Goal: Task Accomplishment & Management: Use online tool/utility

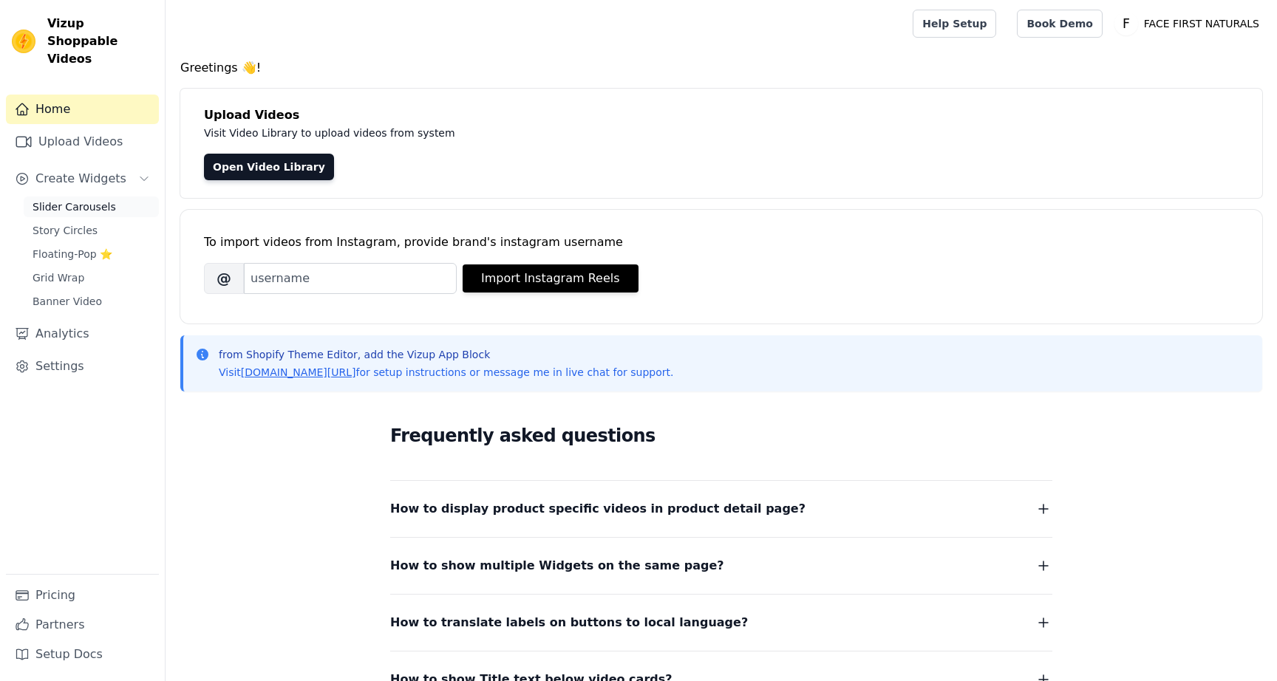
click at [100, 200] on span "Slider Carousels" at bounding box center [75, 207] width 84 height 15
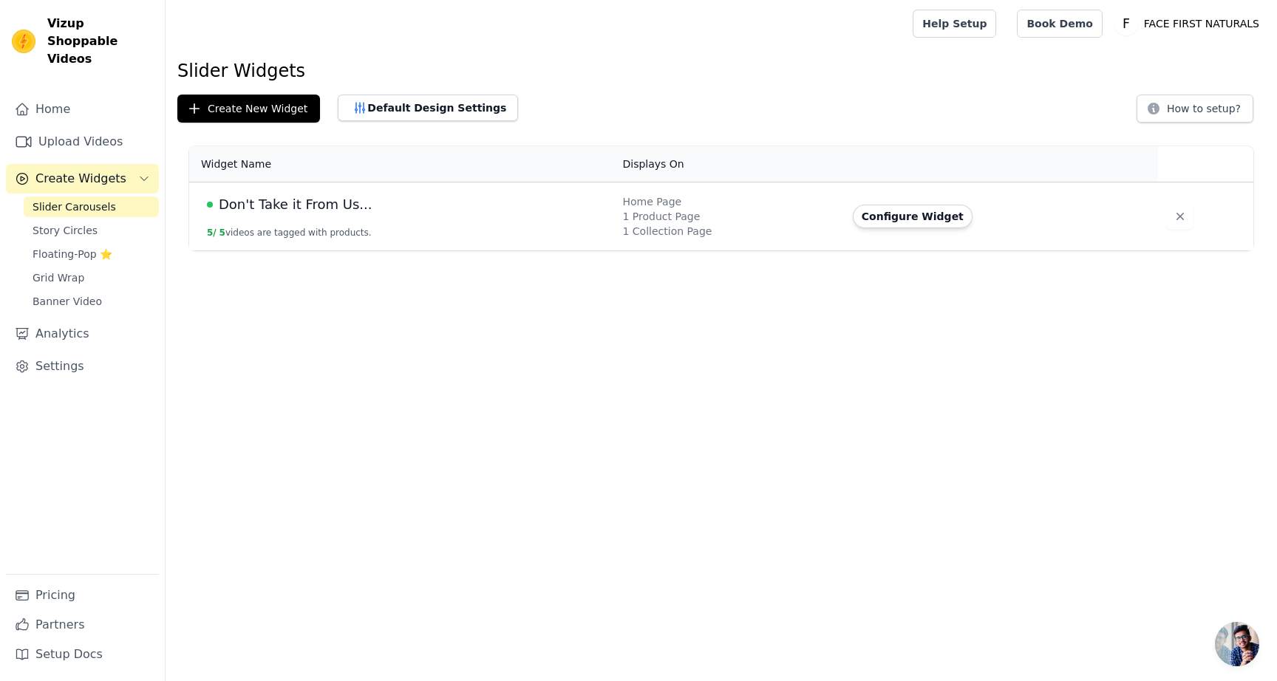
click at [375, 197] on div "Don't Take it From Us..." at bounding box center [406, 204] width 398 height 21
click at [940, 207] on button "Configure Widget" at bounding box center [913, 217] width 120 height 24
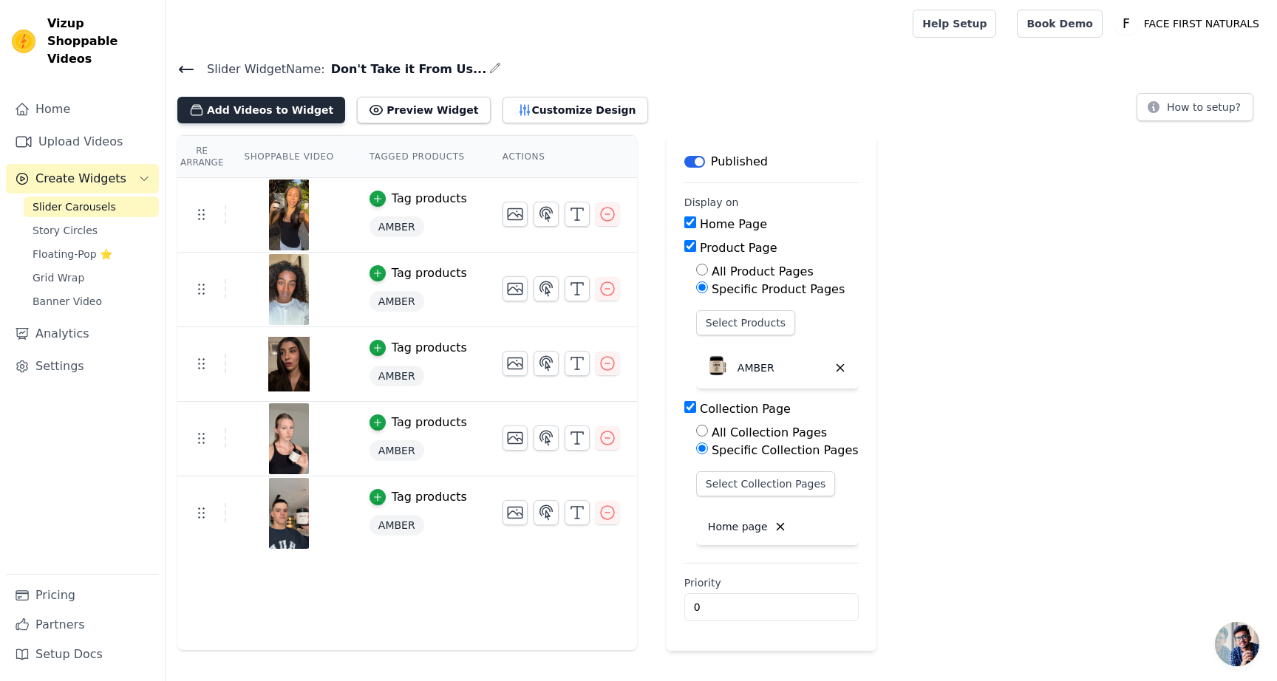
click at [270, 104] on button "Add Videos to Widget" at bounding box center [261, 110] width 168 height 27
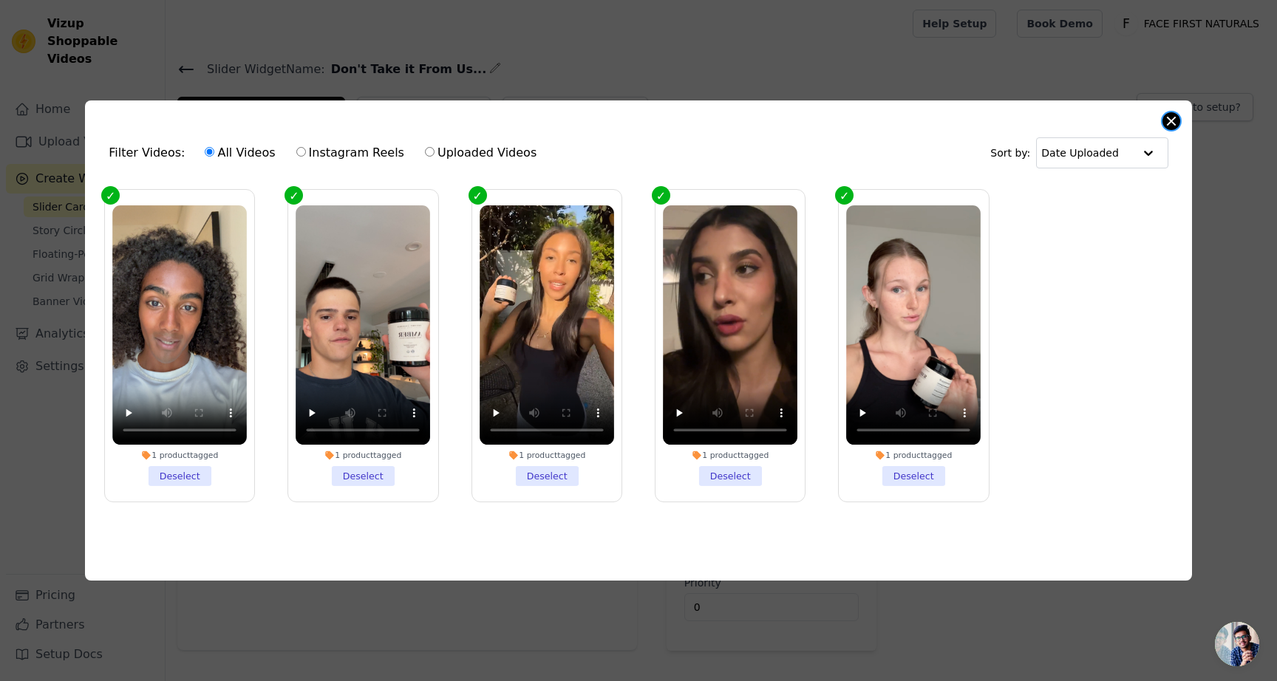
click at [1172, 116] on button "Close modal" at bounding box center [1172, 121] width 18 height 18
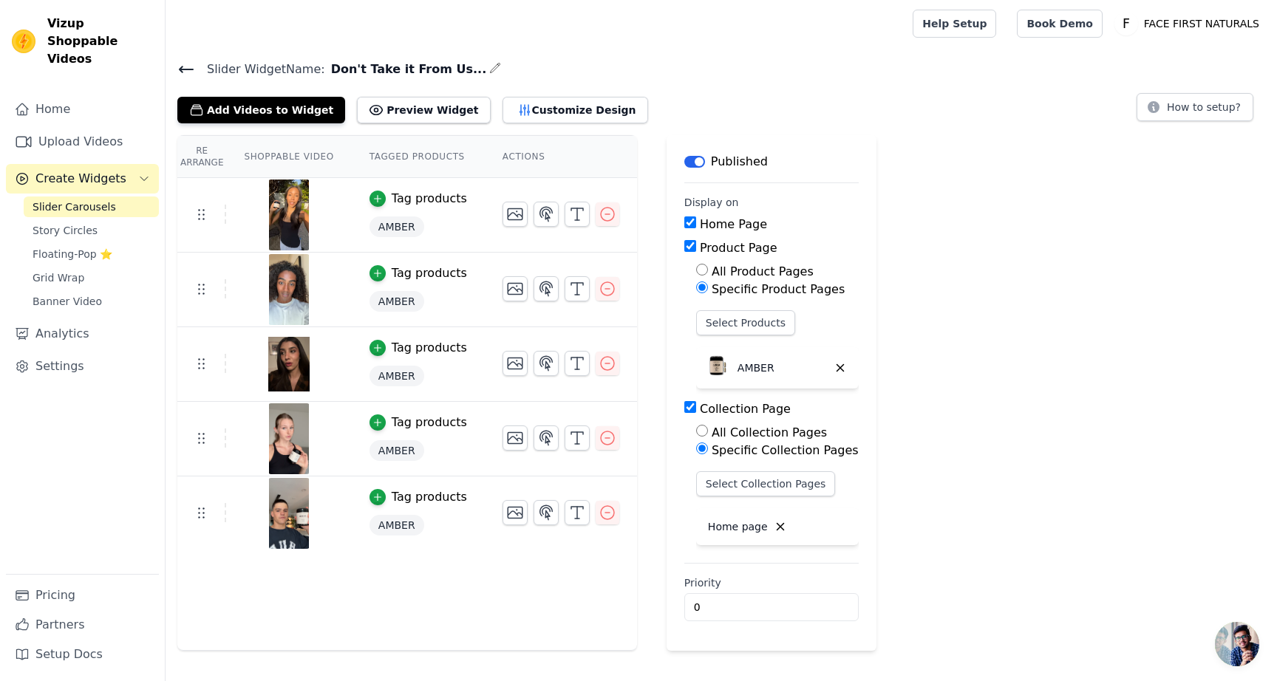
click at [66, 170] on span "Create Widgets" at bounding box center [80, 179] width 91 height 18
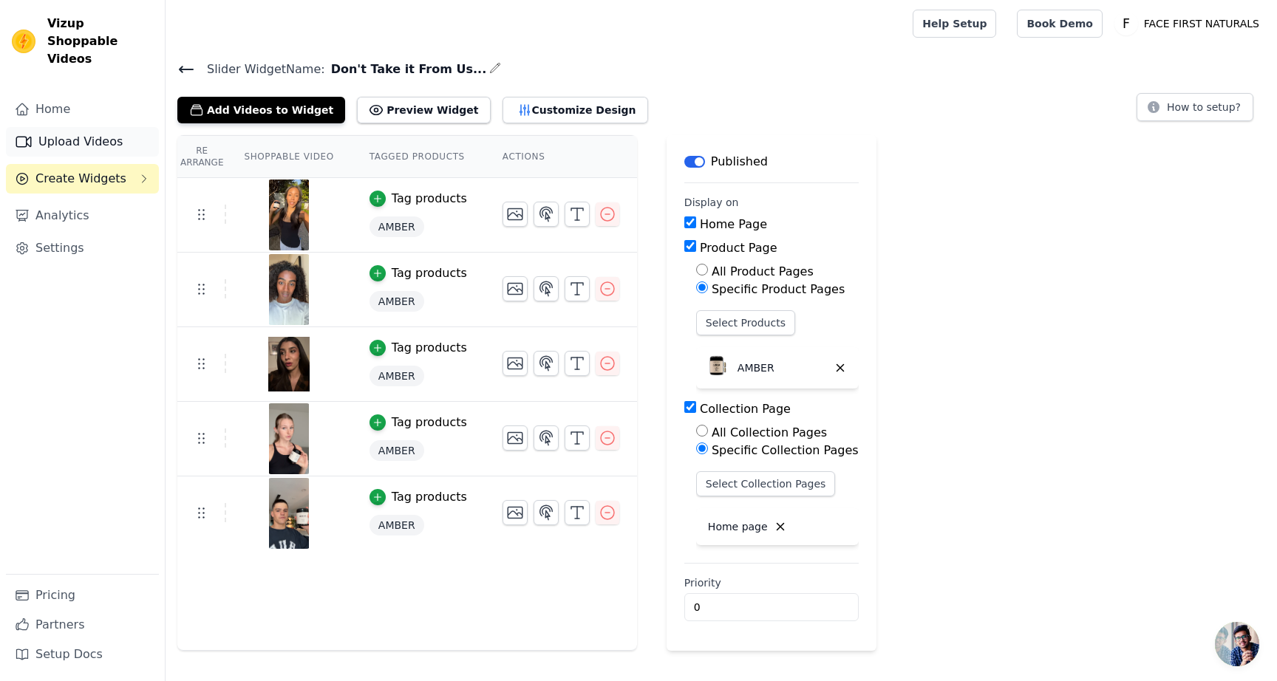
click at [77, 128] on link "Upload Videos" at bounding box center [82, 142] width 153 height 30
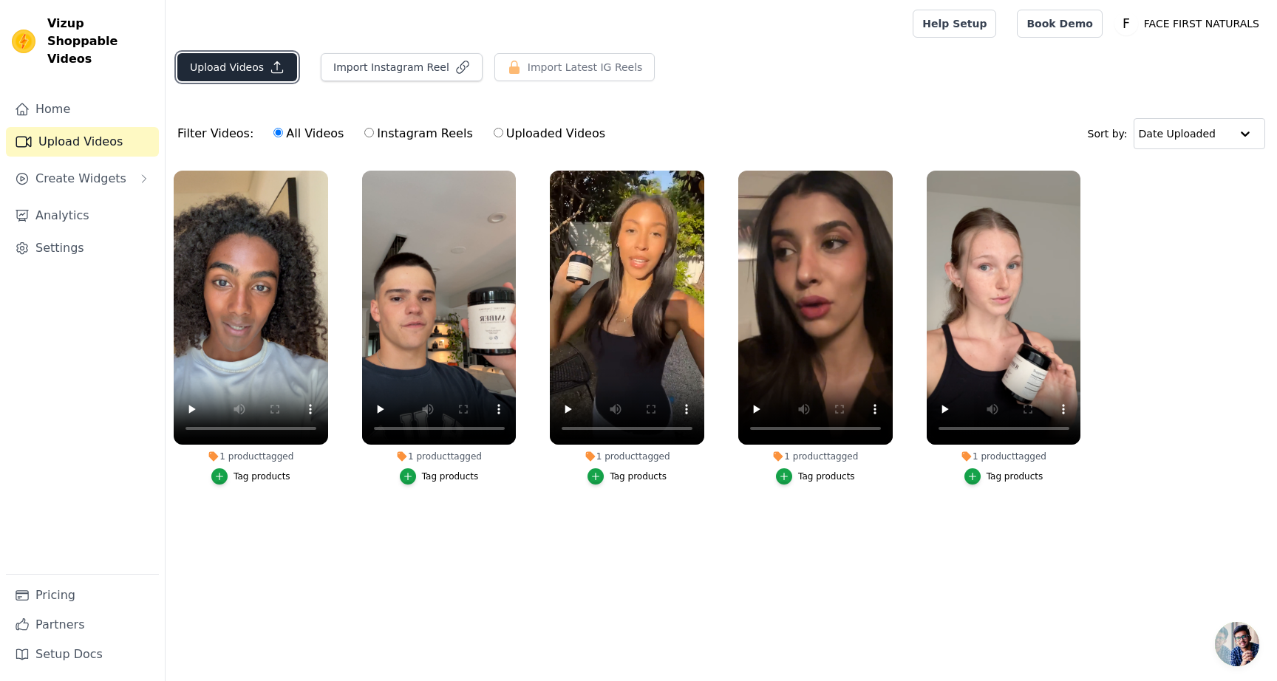
click at [256, 75] on button "Upload Videos" at bounding box center [237, 67] width 120 height 28
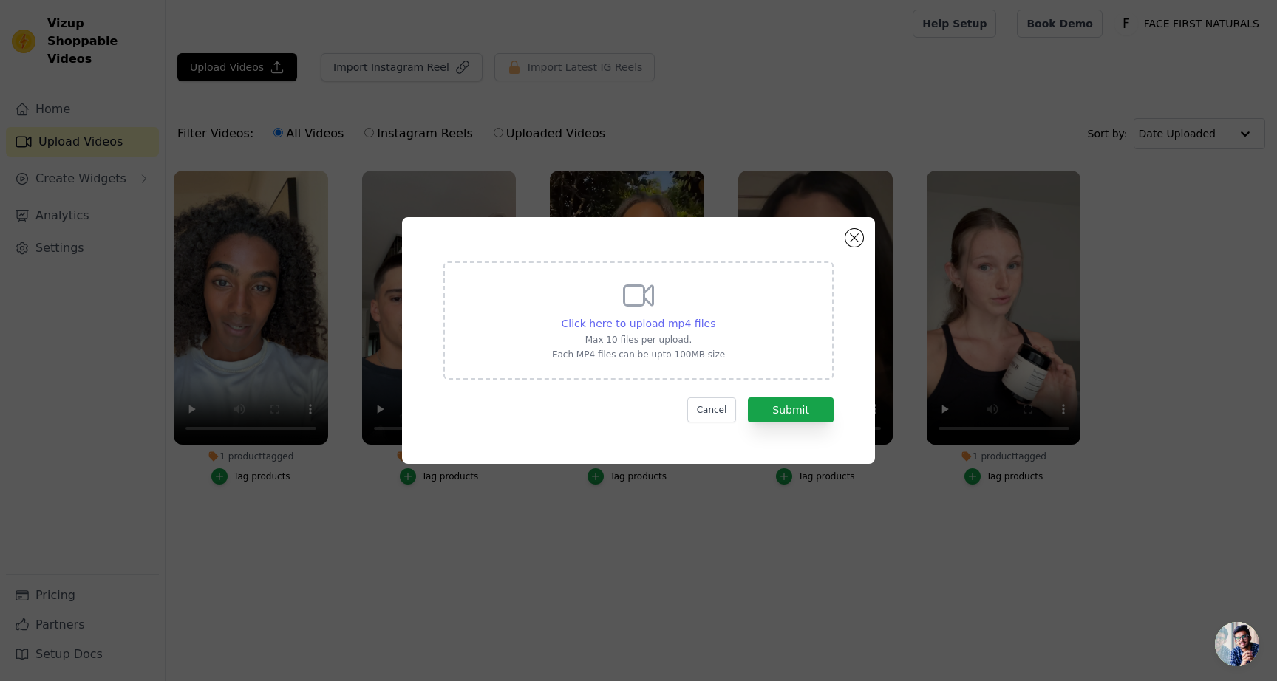
click at [641, 318] on span "Click here to upload mp4 files" at bounding box center [639, 324] width 154 height 12
click at [715, 316] on input "Click here to upload mp4 files Max 10 files per upload. Each MP4 files can be u…" at bounding box center [715, 316] width 1 height 1
click at [660, 319] on span "Click here to upload mp4 files" at bounding box center [639, 324] width 154 height 12
click at [715, 316] on input "Click here to upload mp4 files Max 10 files per upload. Each MP4 files can be u…" at bounding box center [715, 316] width 1 height 1
type input "C:\fakepath\IMG_5743 (1).mp4"
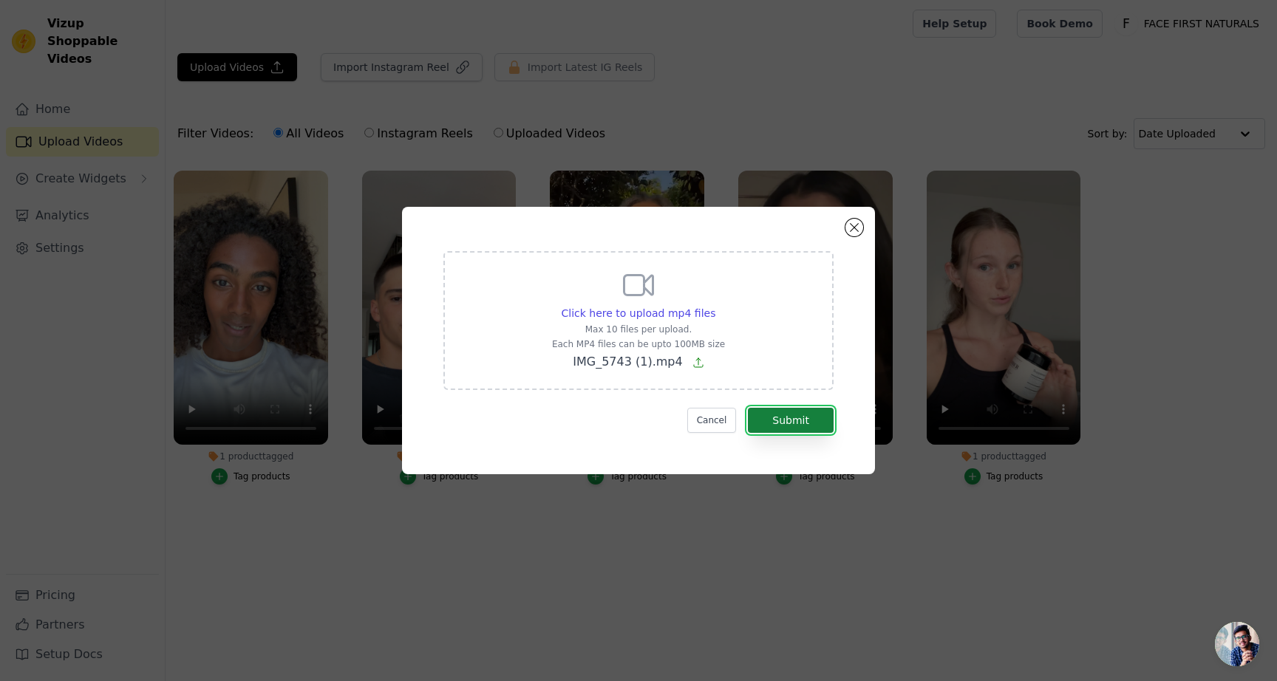
click at [789, 418] on button "Submit" at bounding box center [791, 420] width 86 height 25
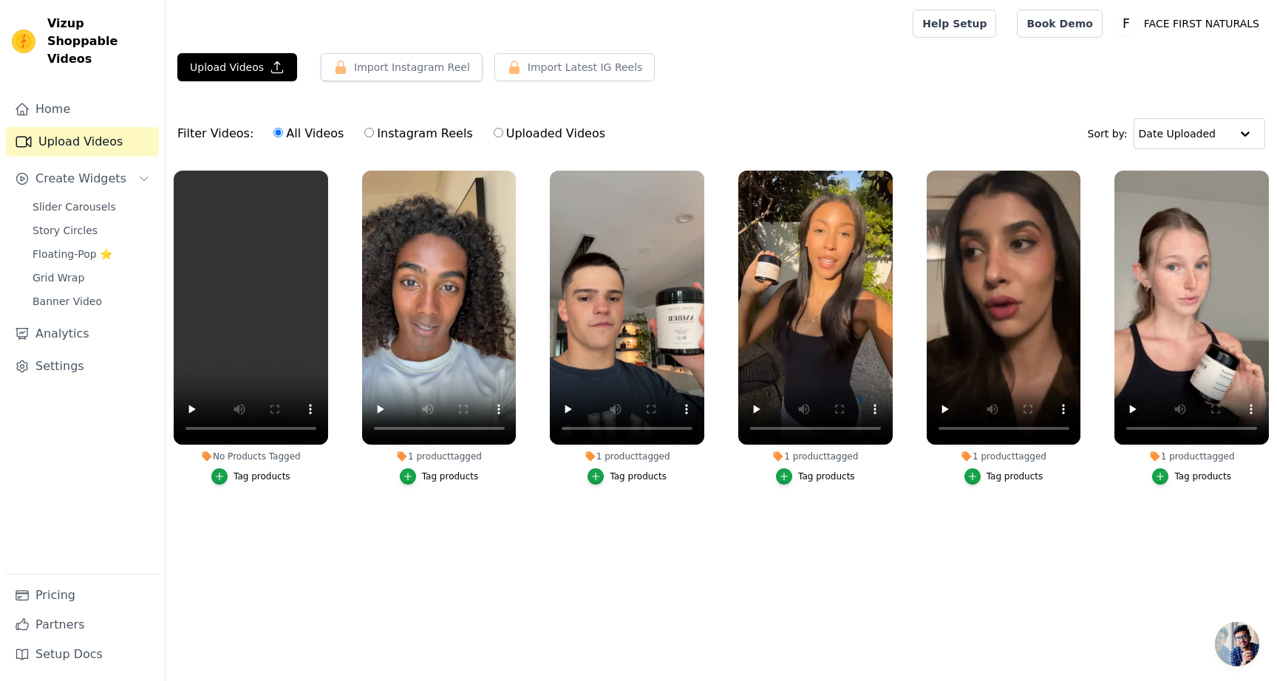
click at [259, 481] on div "Tag products" at bounding box center [262, 477] width 57 height 12
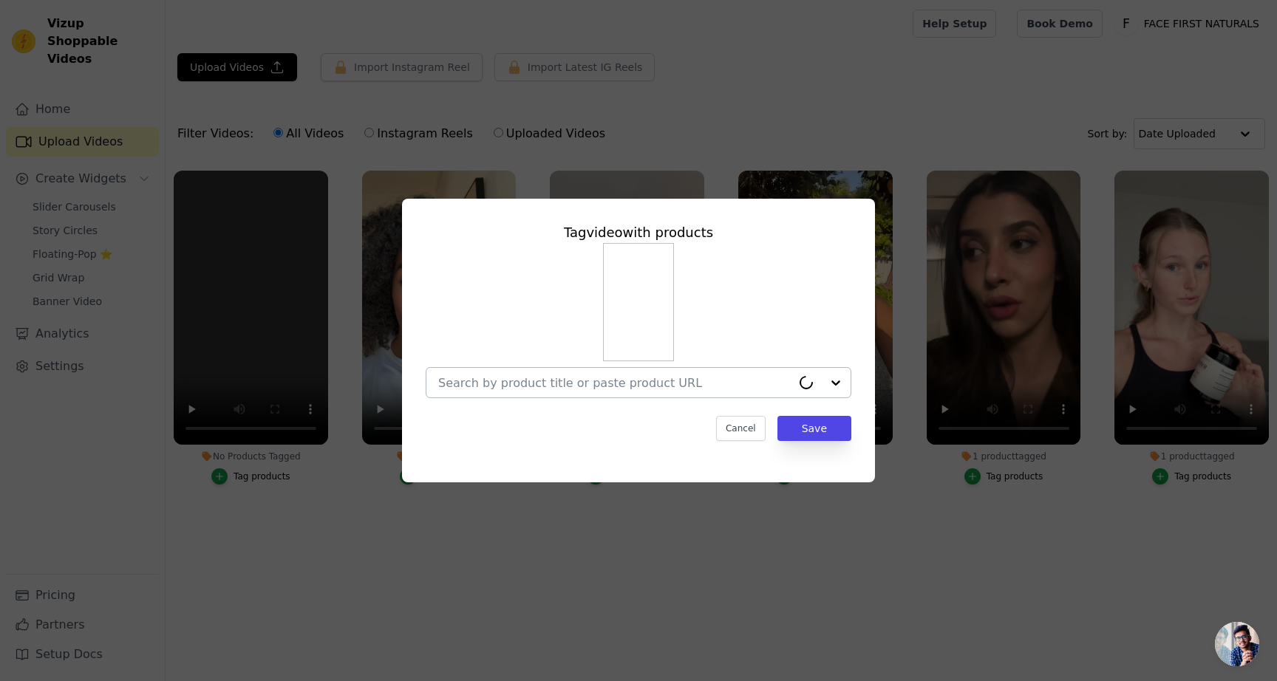
click at [542, 385] on input "No Products Tagged Tag video with products Cancel Save Tag products" at bounding box center [614, 383] width 353 height 14
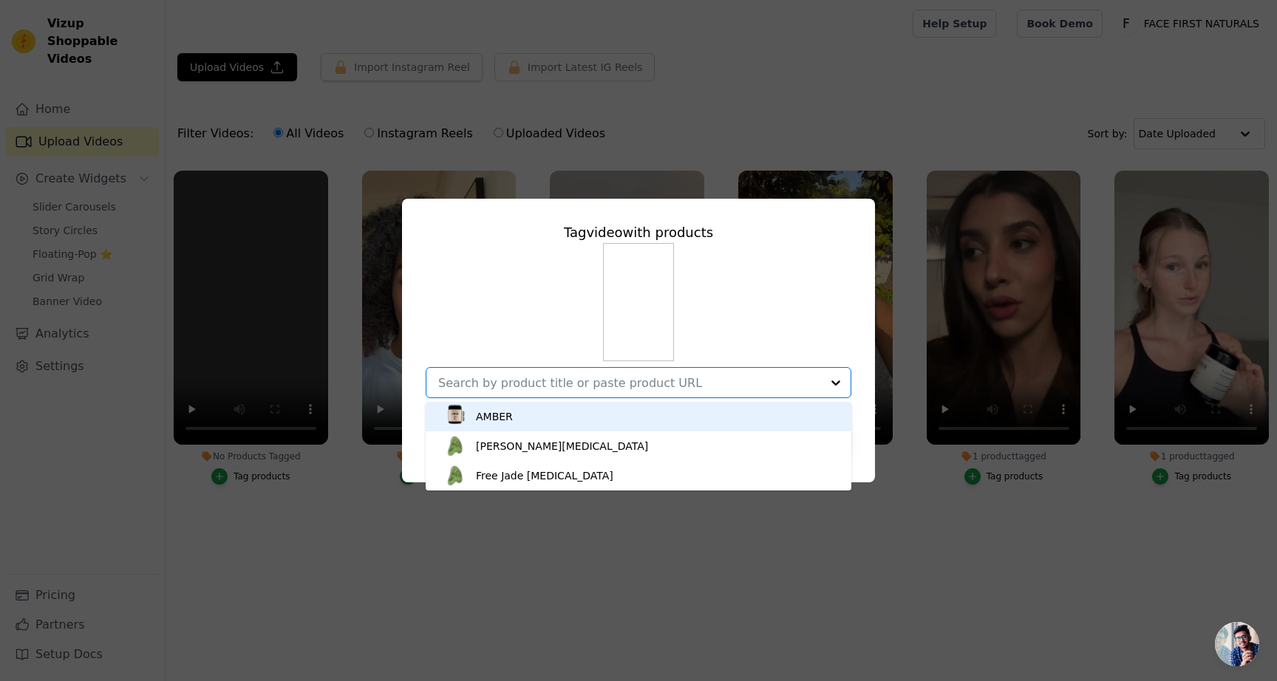
click at [534, 407] on div "AMBER" at bounding box center [639, 417] width 396 height 30
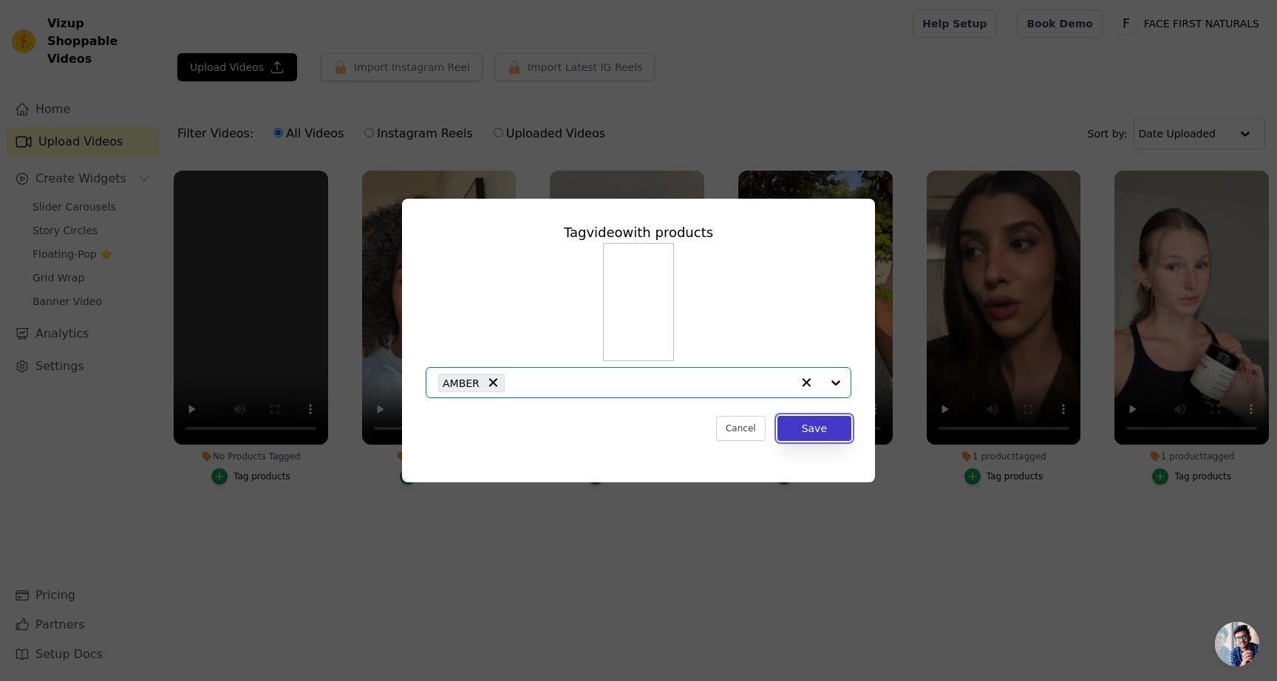
click at [808, 423] on button "Save" at bounding box center [815, 428] width 74 height 25
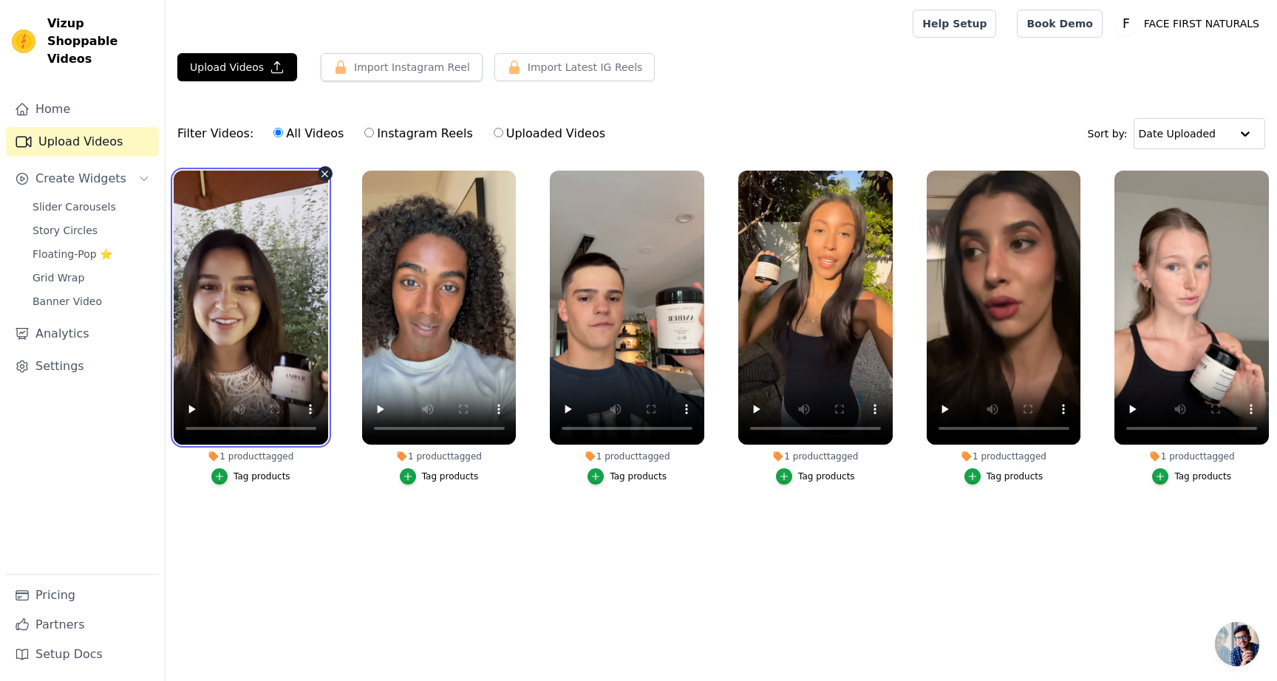
click at [264, 256] on video at bounding box center [251, 308] width 154 height 274
click at [92, 200] on span "Slider Carousels" at bounding box center [75, 207] width 84 height 15
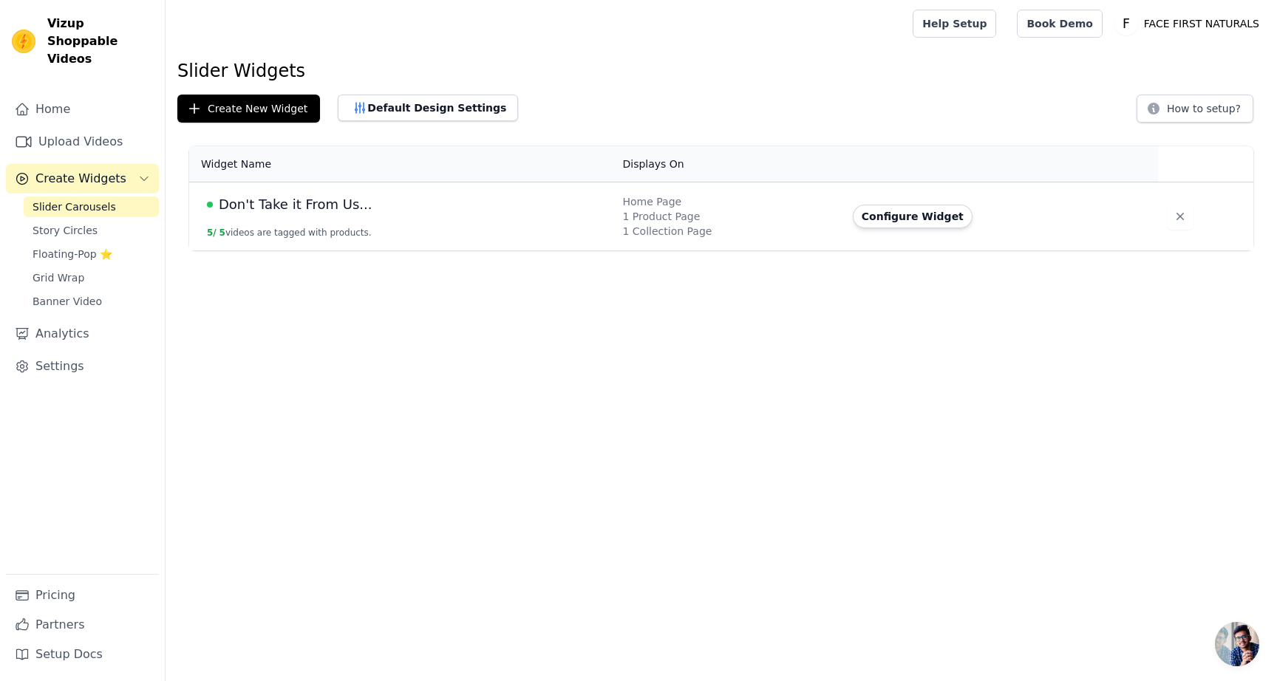
click at [268, 204] on span "Don't Take it From Us..." at bounding box center [295, 204] width 153 height 21
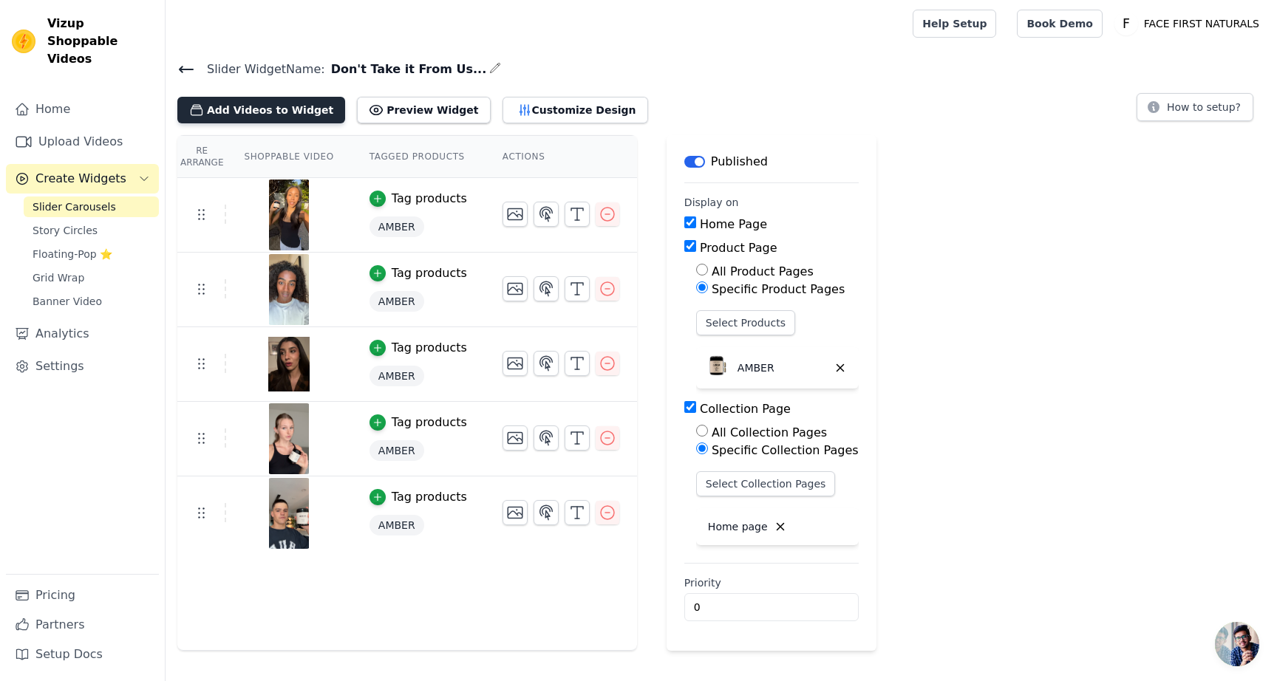
click at [253, 106] on button "Add Videos to Widget" at bounding box center [261, 110] width 168 height 27
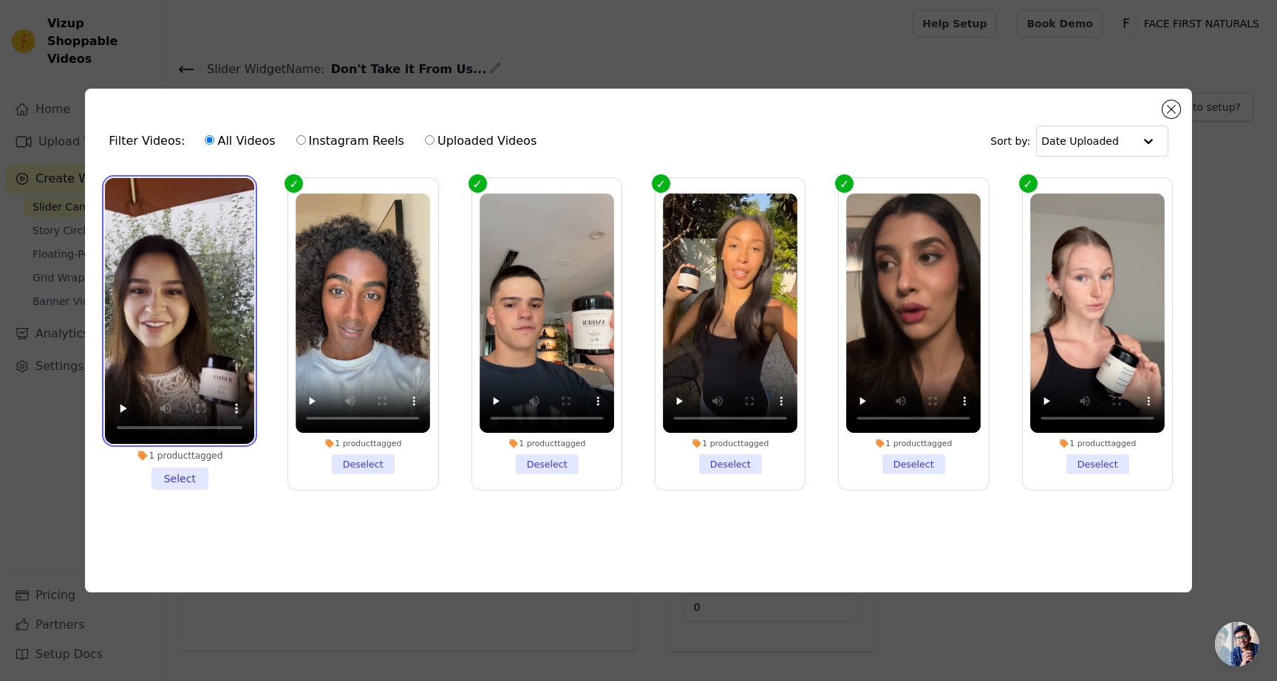
click at [126, 207] on video at bounding box center [179, 311] width 149 height 266
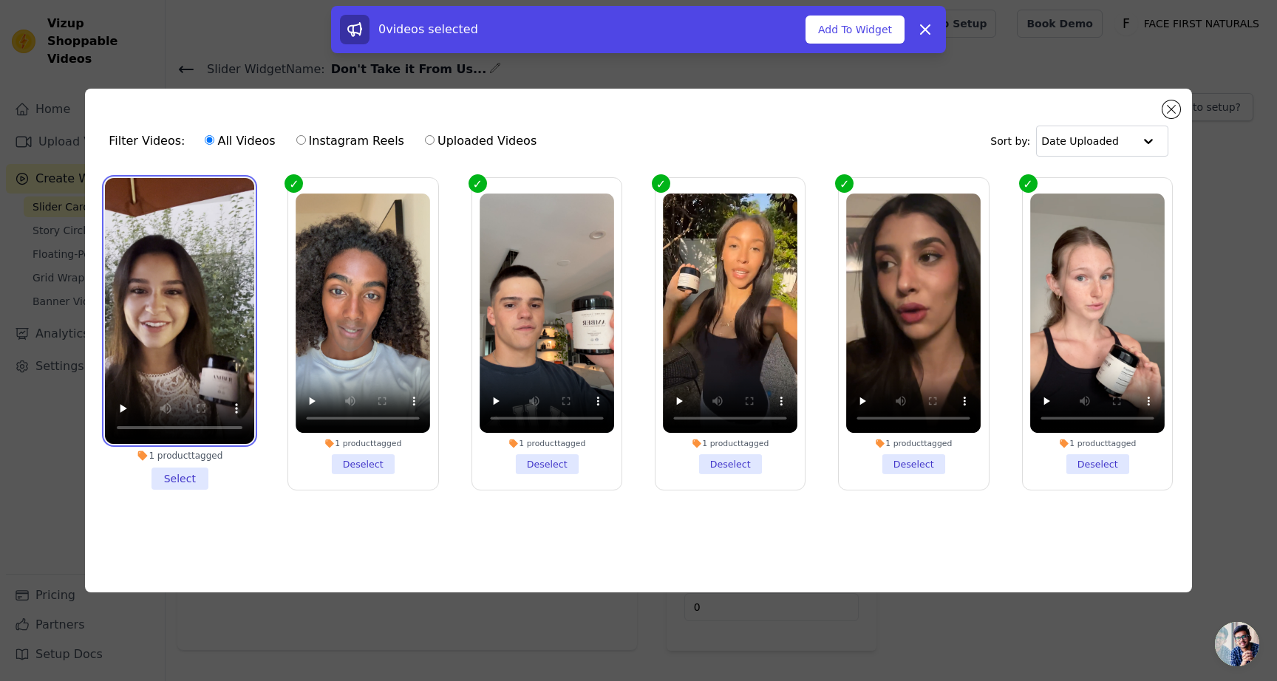
click at [171, 290] on video at bounding box center [179, 311] width 149 height 266
click at [863, 106] on div "Filter Videos: All Videos Instagram Reels Uploaded Videos Sort by: Date Uploade…" at bounding box center [638, 341] width 1107 height 504
click at [112, 313] on video at bounding box center [179, 311] width 149 height 266
click at [175, 324] on video at bounding box center [179, 311] width 149 height 266
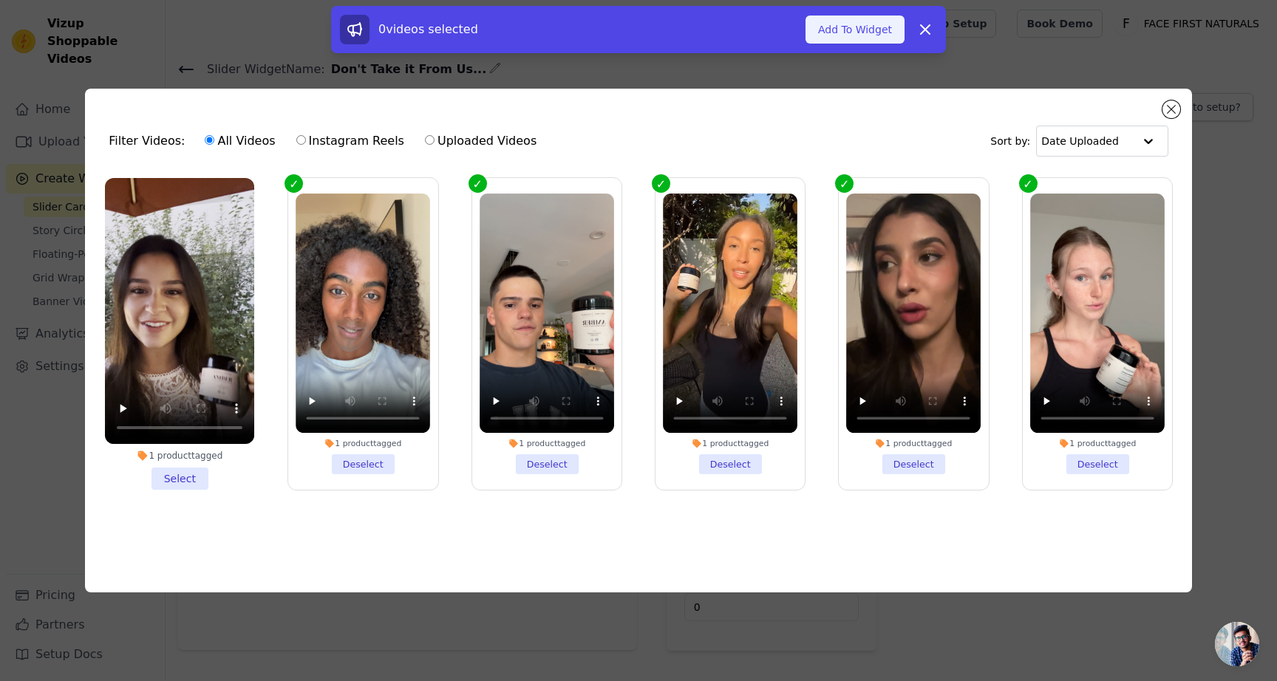
click at [874, 29] on button "Add To Widget" at bounding box center [855, 30] width 99 height 28
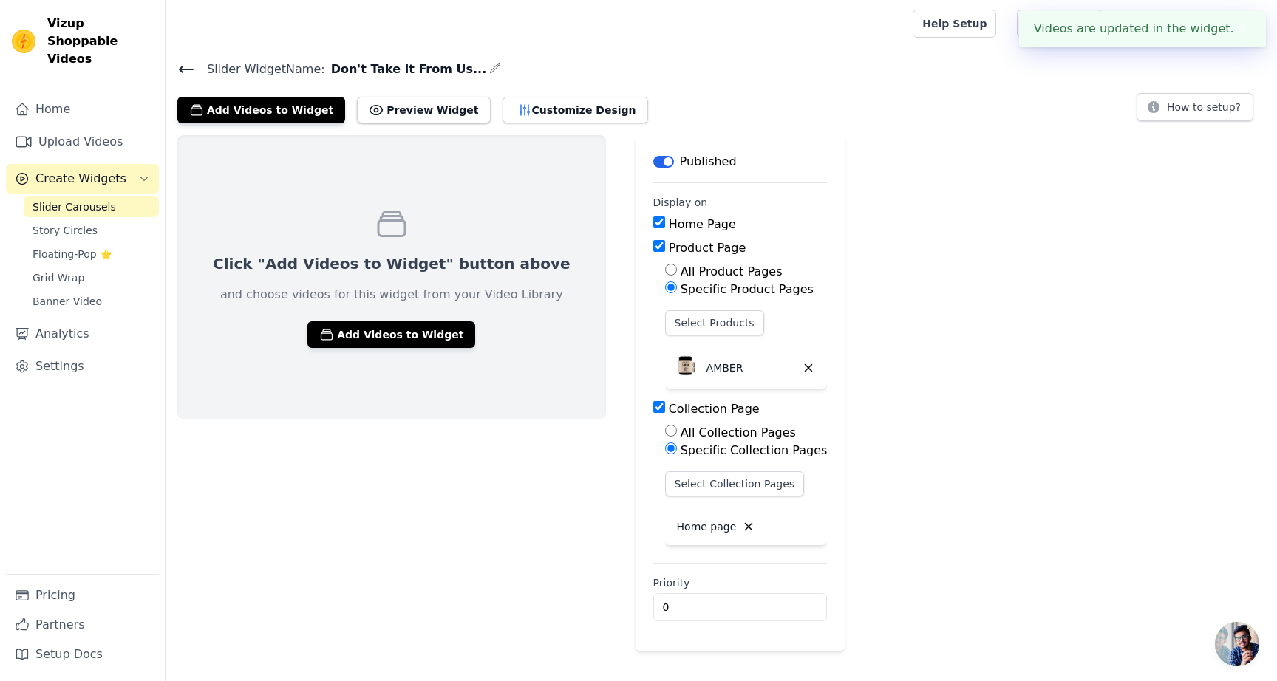
click at [112, 197] on link "Slider Carousels" at bounding box center [91, 207] width 135 height 21
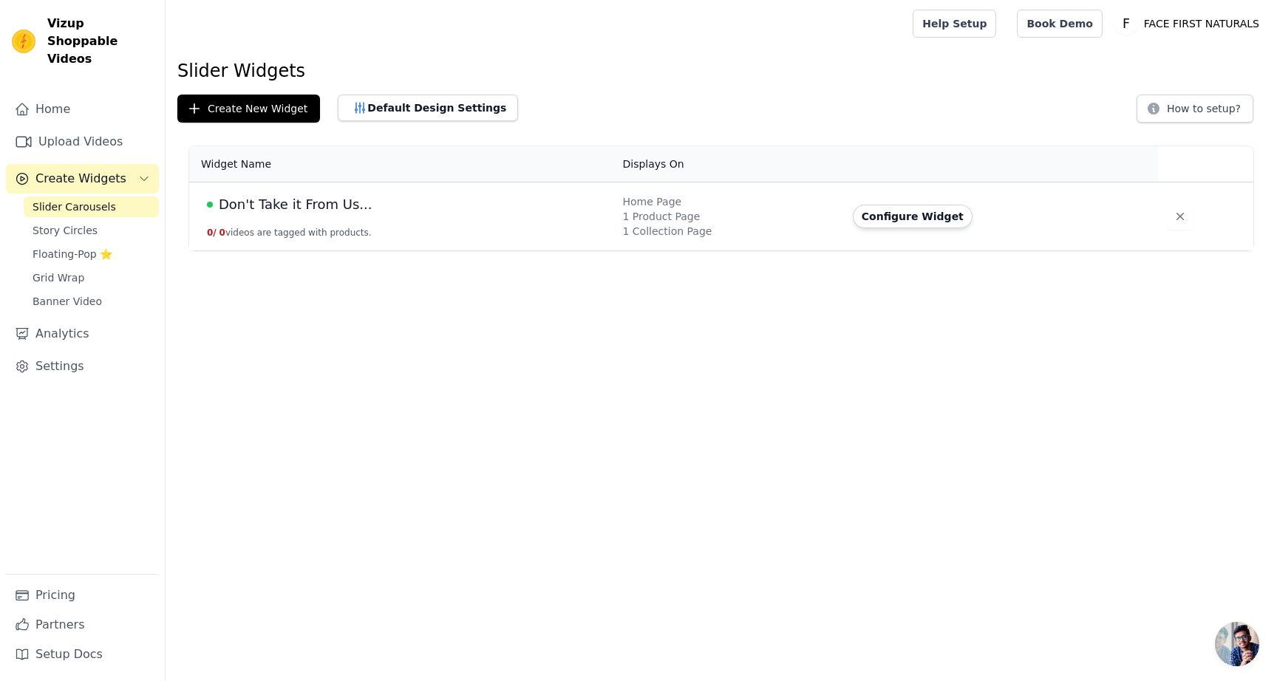
click at [315, 206] on span "Don't Take it From Us..." at bounding box center [295, 204] width 153 height 21
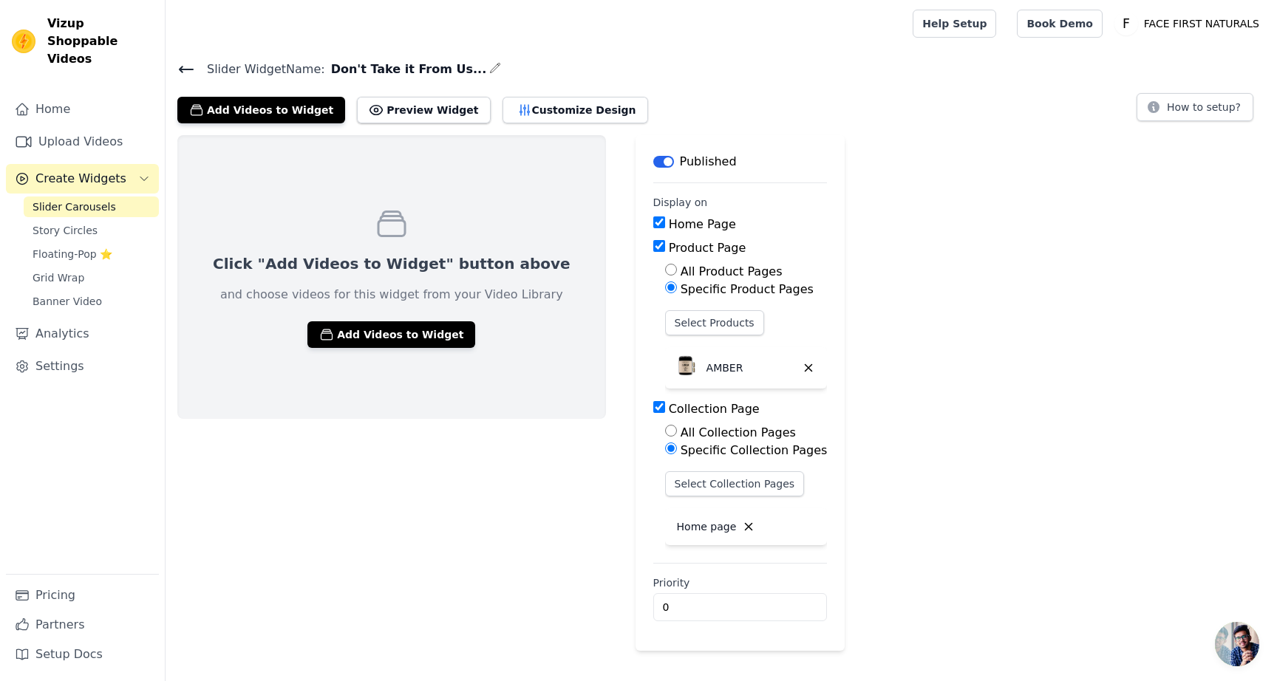
click at [392, 350] on div "Click "Add Videos to Widget" button above and choose videos for this widget fro…" at bounding box center [391, 277] width 429 height 284
click at [392, 337] on button "Add Videos to Widget" at bounding box center [391, 335] width 168 height 27
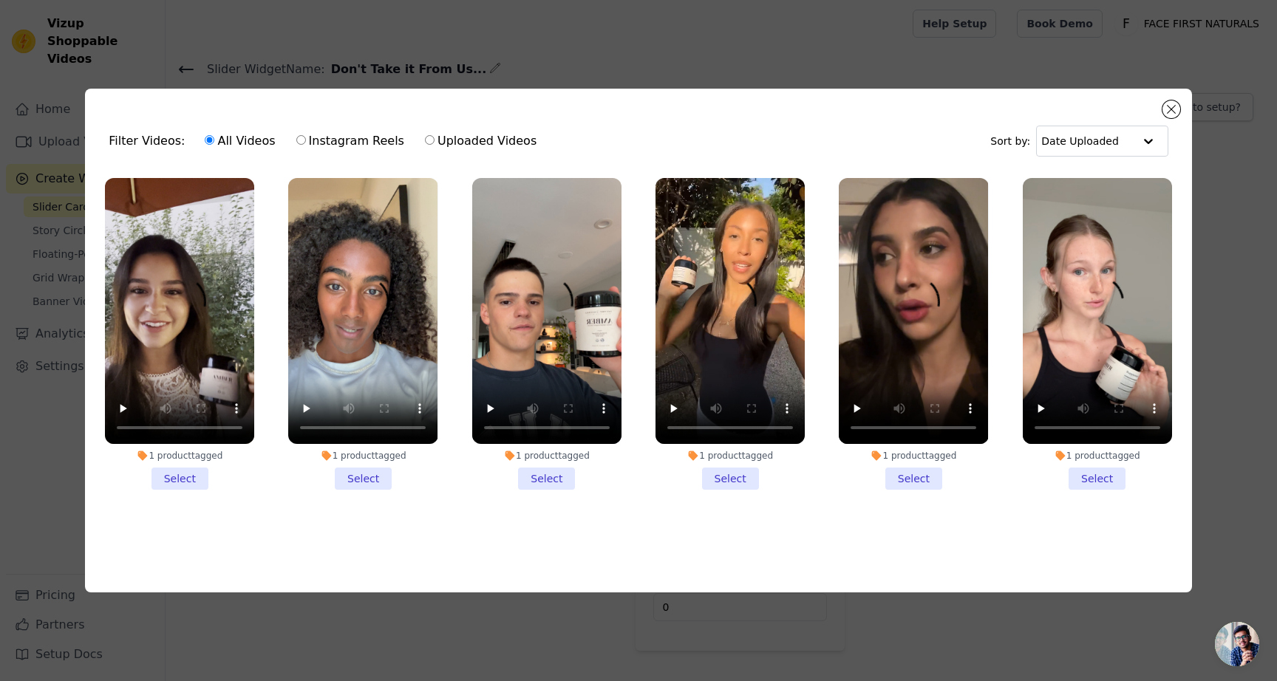
click at [197, 486] on li "1 product tagged Select" at bounding box center [179, 334] width 149 height 312
click at [0, 0] on input "1 product tagged Select" at bounding box center [0, 0] width 0 height 0
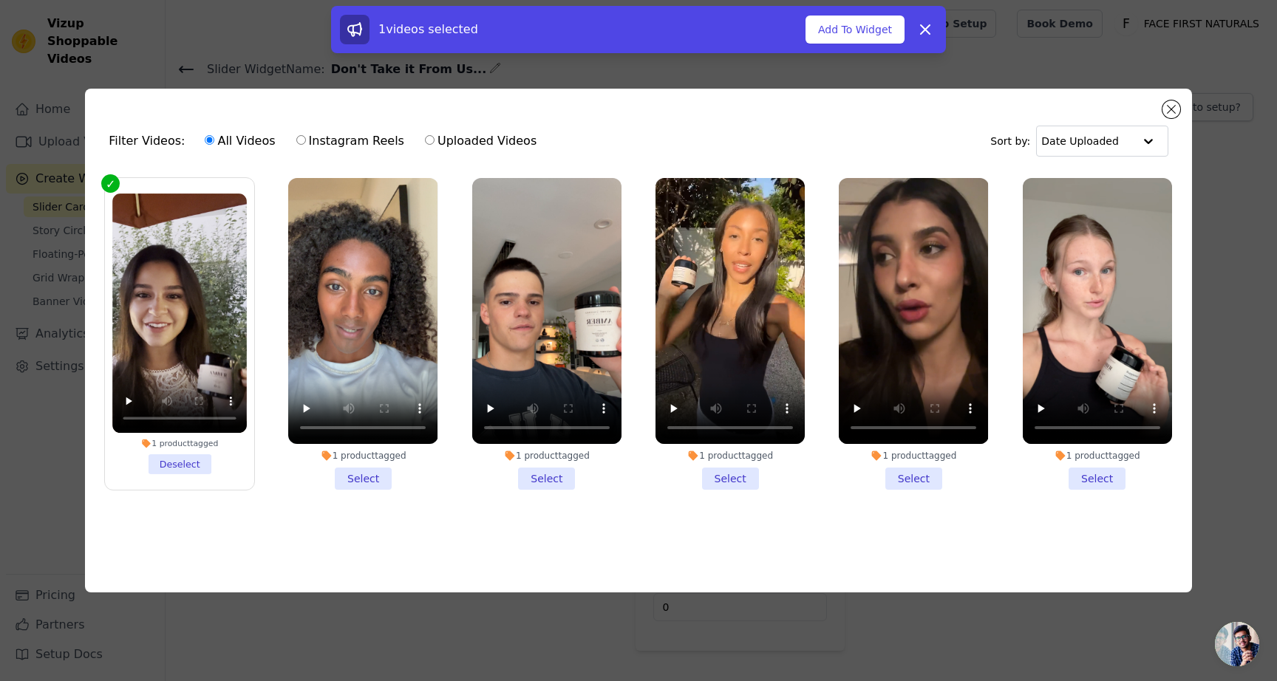
click at [390, 479] on li "1 product tagged Select" at bounding box center [362, 334] width 149 height 312
click at [0, 0] on input "1 product tagged Select" at bounding box center [0, 0] width 0 height 0
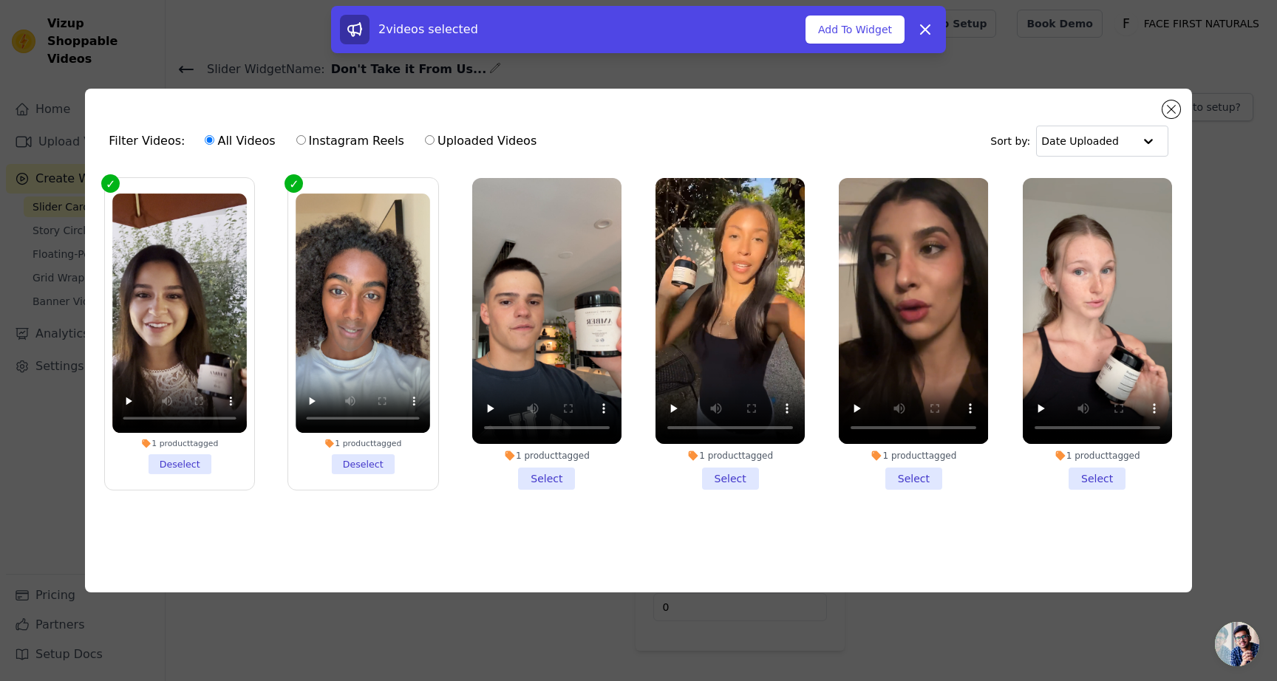
click at [538, 477] on li "1 product tagged Select" at bounding box center [546, 334] width 149 height 312
click at [0, 0] on input "1 product tagged Select" at bounding box center [0, 0] width 0 height 0
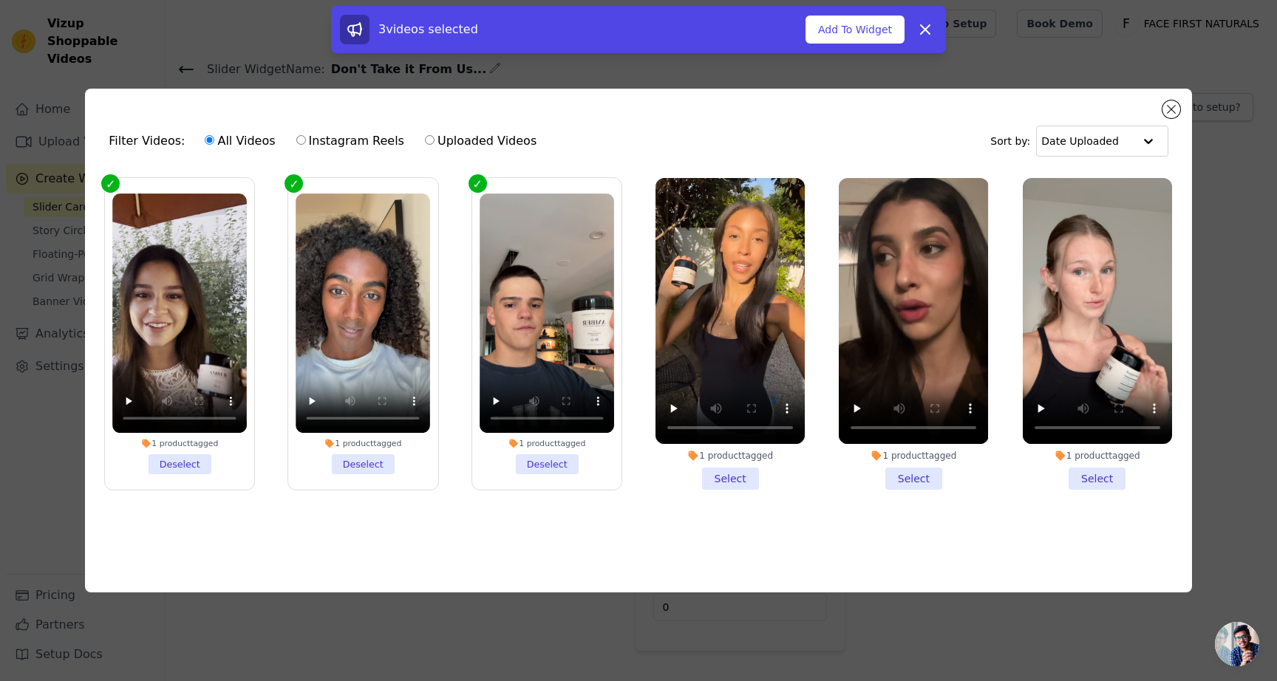
click at [718, 477] on li "1 product tagged Select" at bounding box center [730, 334] width 149 height 312
click at [0, 0] on input "1 product tagged Select" at bounding box center [0, 0] width 0 height 0
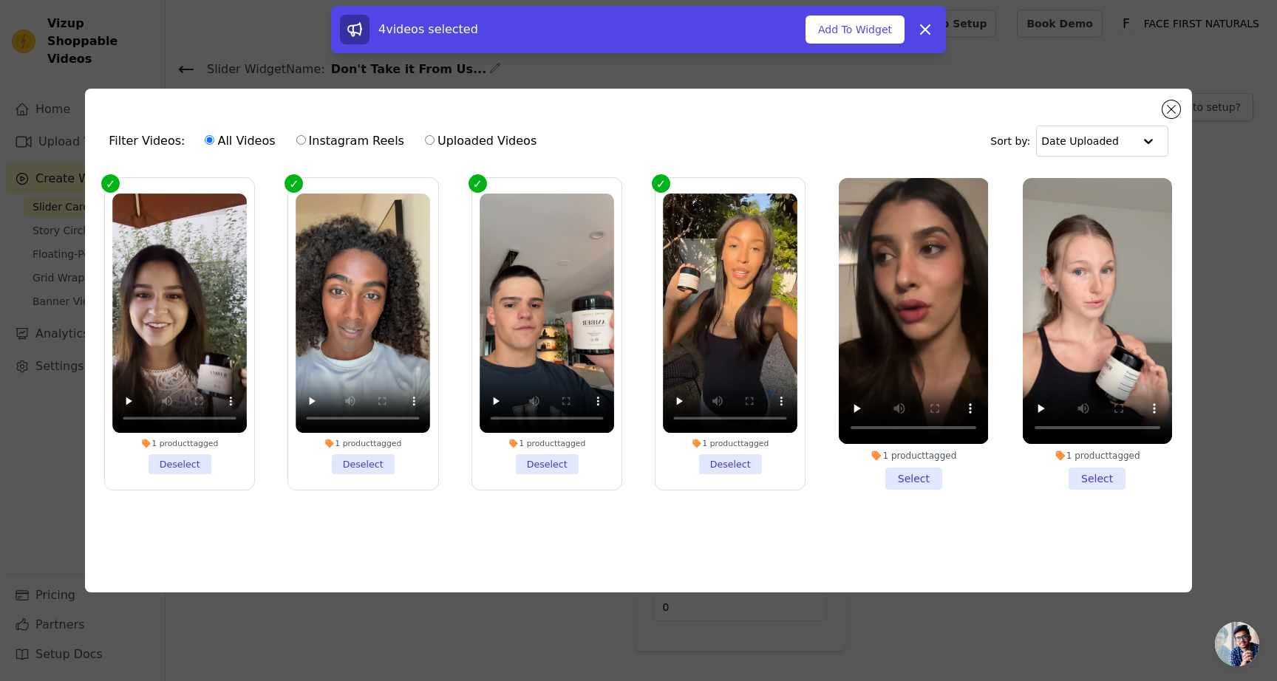
click at [919, 485] on li "1 product tagged Select" at bounding box center [913, 334] width 149 height 312
click at [0, 0] on input "1 product tagged Select" at bounding box center [0, 0] width 0 height 0
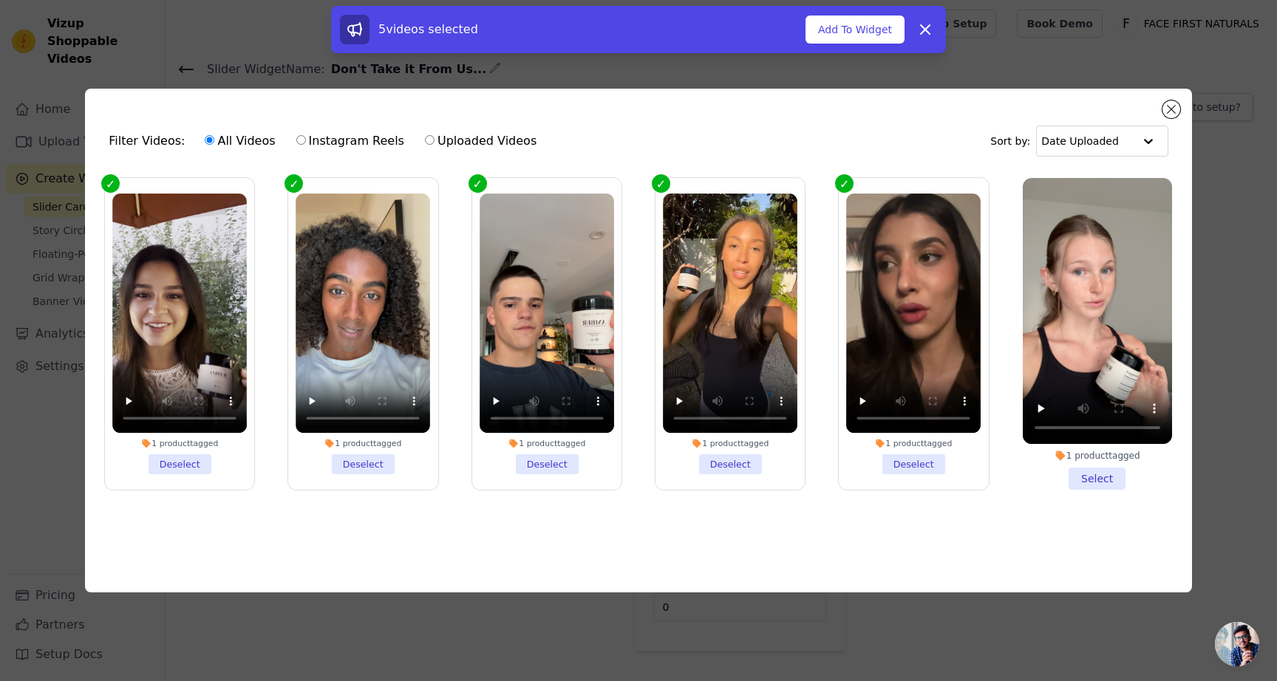
click at [1093, 473] on li "1 product tagged Select" at bounding box center [1097, 334] width 149 height 312
click at [0, 0] on input "1 product tagged Select" at bounding box center [0, 0] width 0 height 0
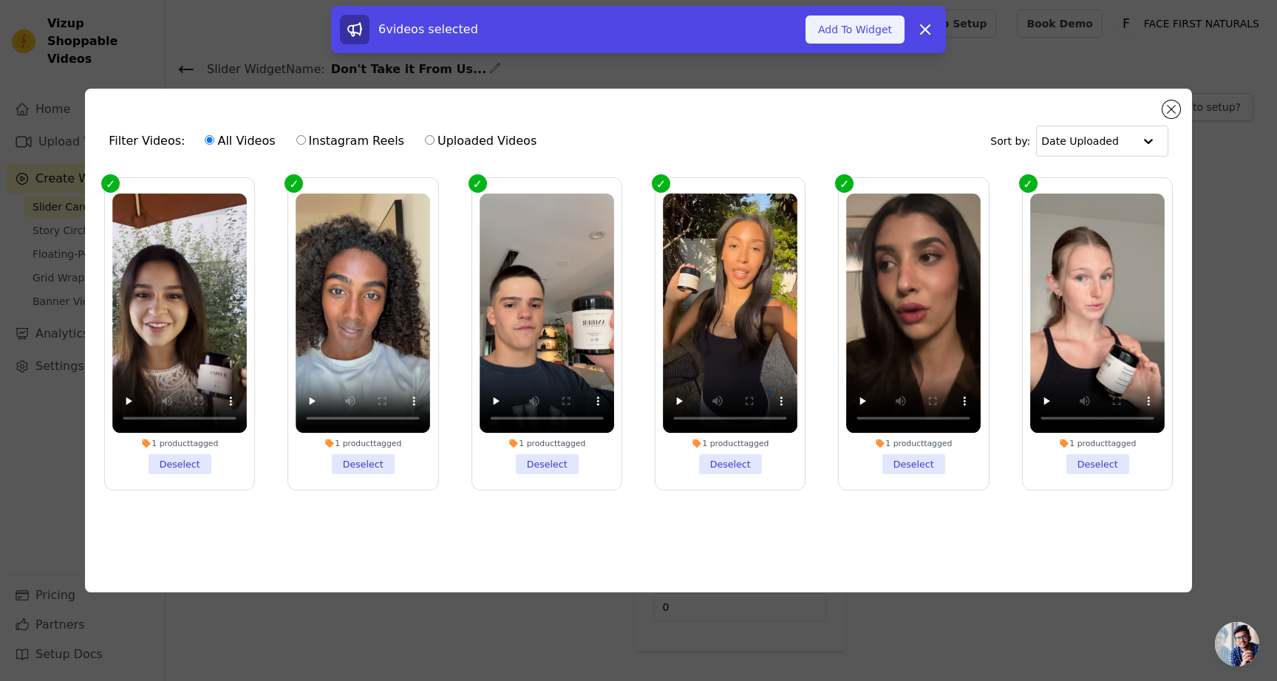
click at [861, 33] on button "Add To Widget" at bounding box center [855, 30] width 99 height 28
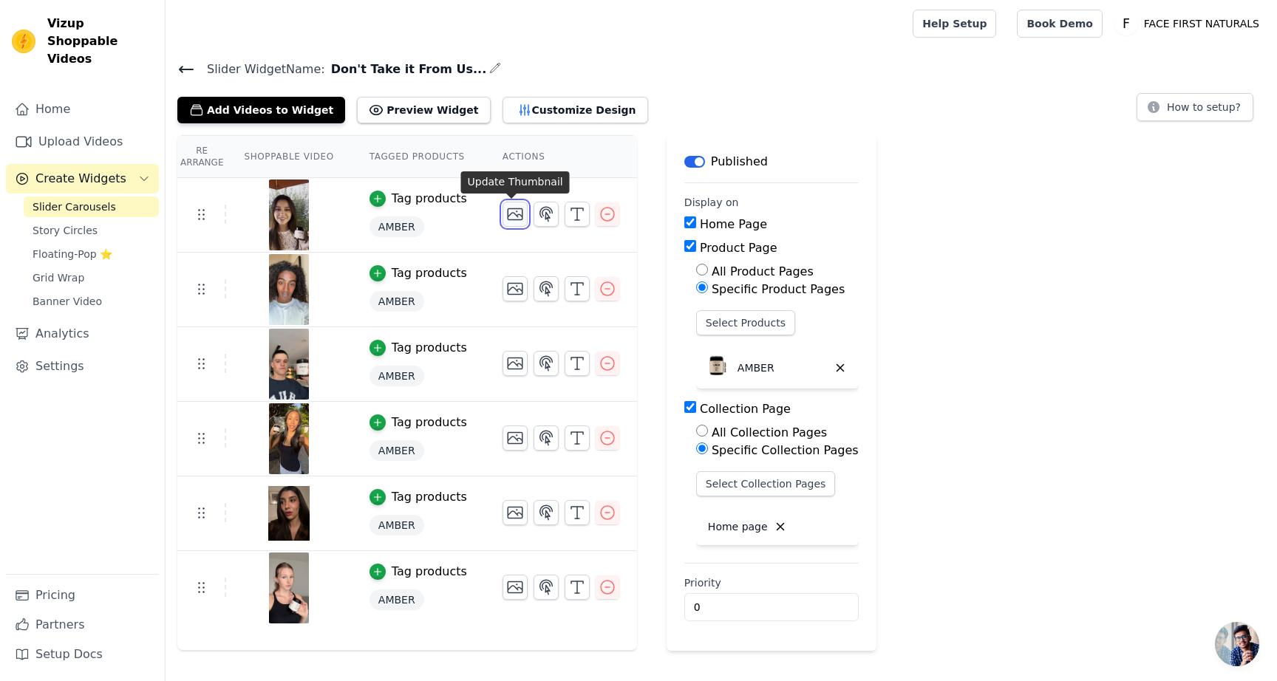
click at [509, 217] on icon "button" at bounding box center [515, 214] width 18 height 18
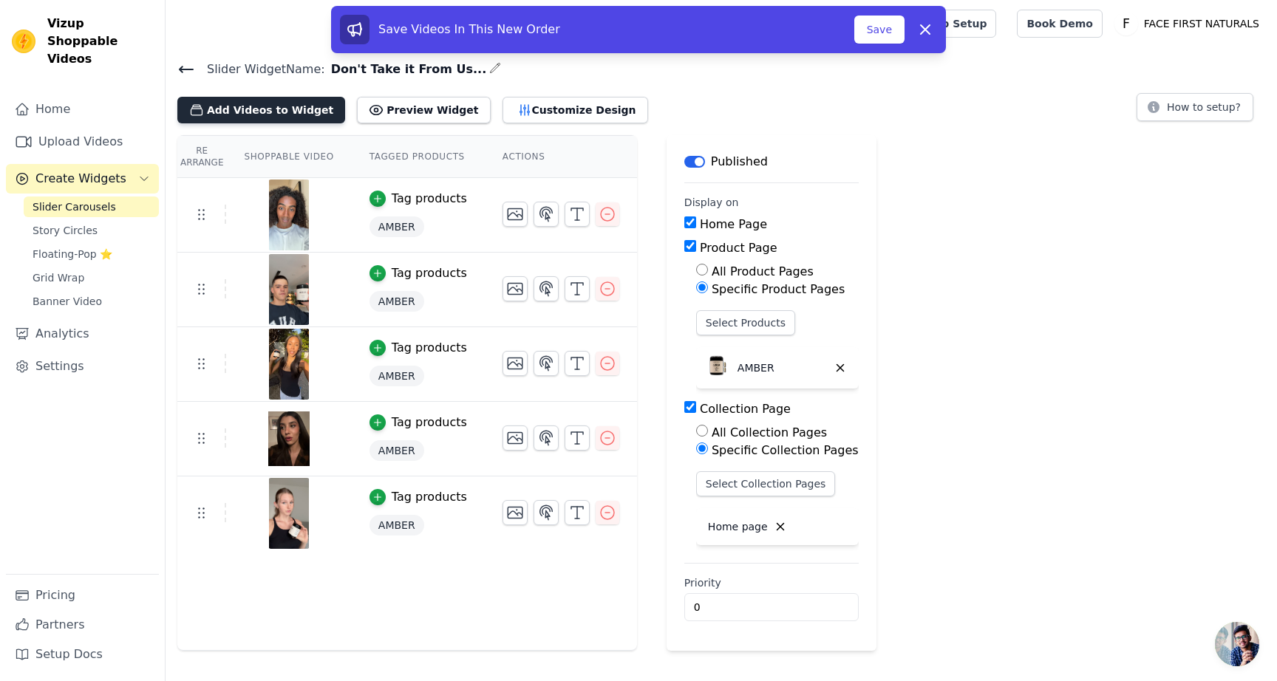
click at [236, 106] on button "Add Videos to Widget" at bounding box center [261, 110] width 168 height 27
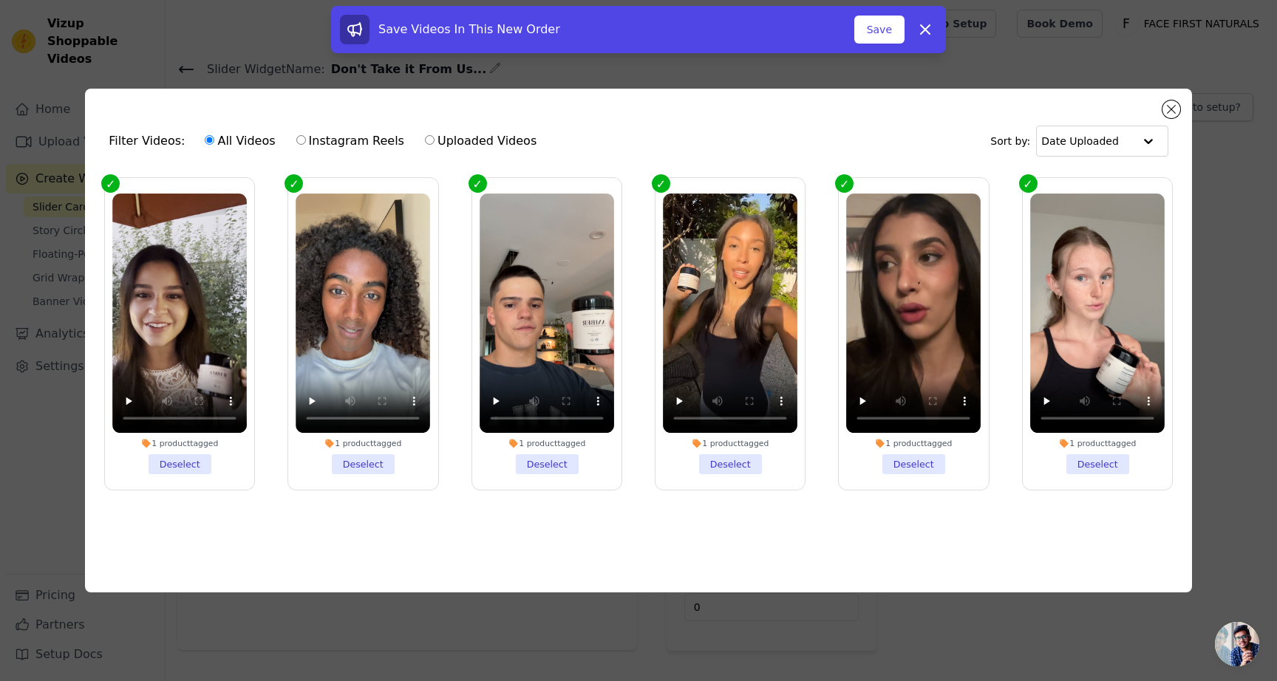
click at [187, 463] on li "1 product tagged Deselect" at bounding box center [179, 334] width 135 height 280
click at [0, 0] on input "1 product tagged Deselect" at bounding box center [0, 0] width 0 height 0
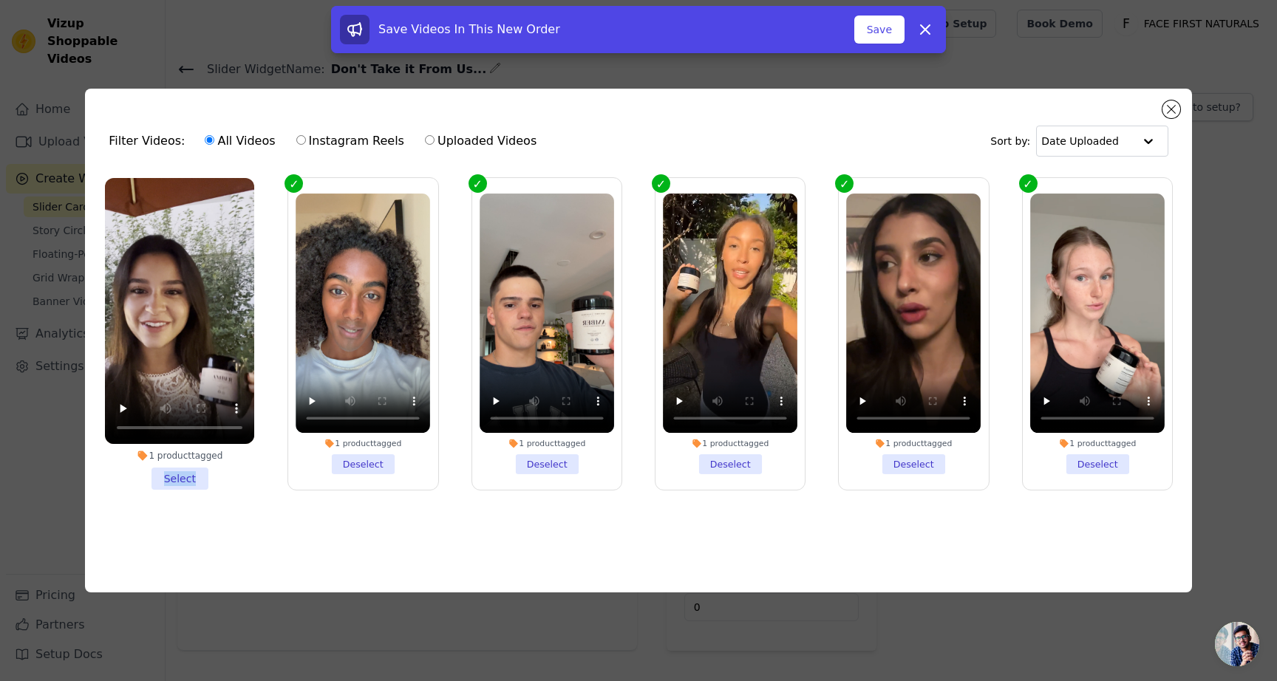
click at [187, 463] on li "1 product tagged Select" at bounding box center [179, 334] width 149 height 312
click at [0, 0] on input "1 product tagged Select" at bounding box center [0, 0] width 0 height 0
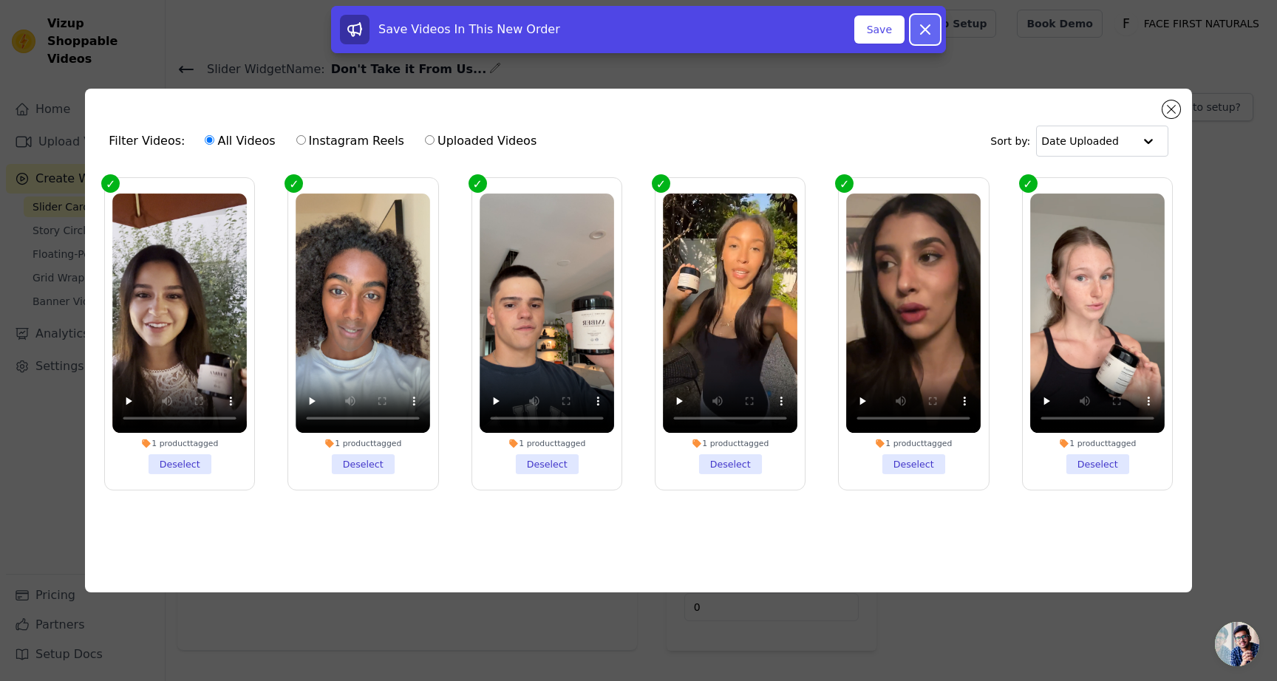
click at [911, 36] on button "Dismiss" at bounding box center [926, 30] width 30 height 30
click at [839, 28] on button "Add To Widget" at bounding box center [855, 30] width 99 height 28
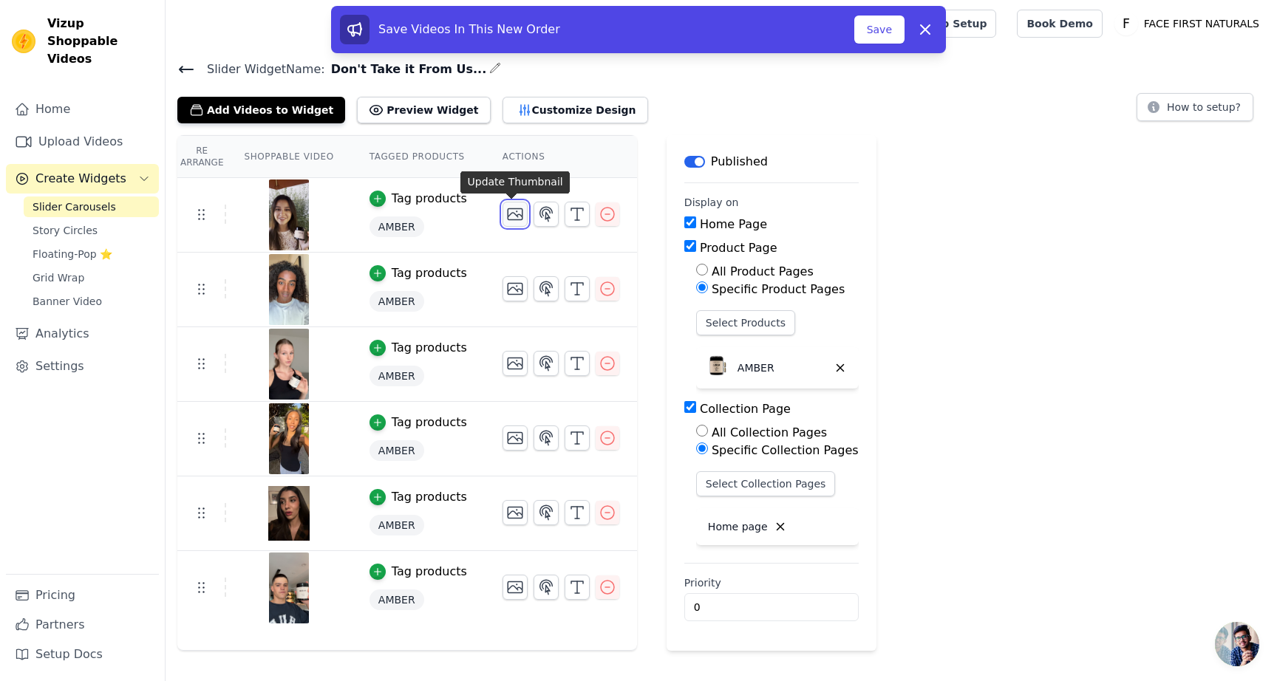
click at [511, 219] on icon "button" at bounding box center [515, 214] width 15 height 11
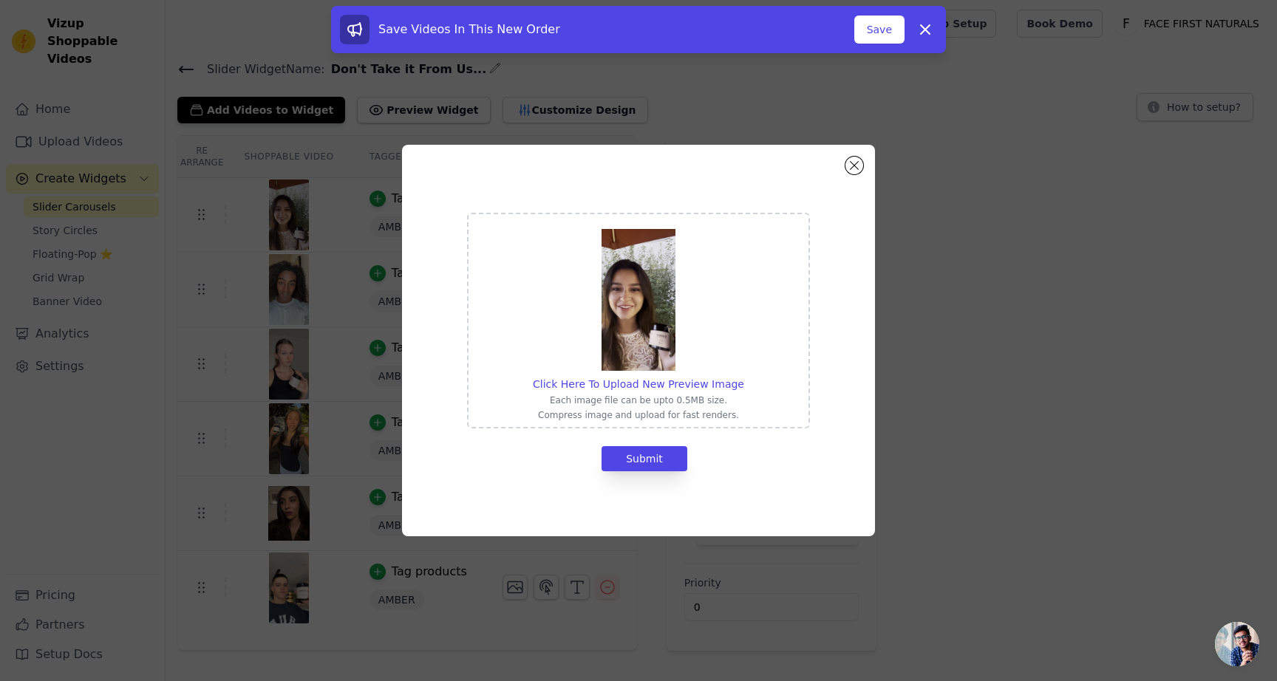
click at [665, 401] on p "Each image file can be upto 0.5MB size." at bounding box center [638, 401] width 211 height 12
click at [744, 377] on input "Click Here To Upload New Preview Image Each image file can be upto 0.5MB size. …" at bounding box center [744, 376] width 1 height 1
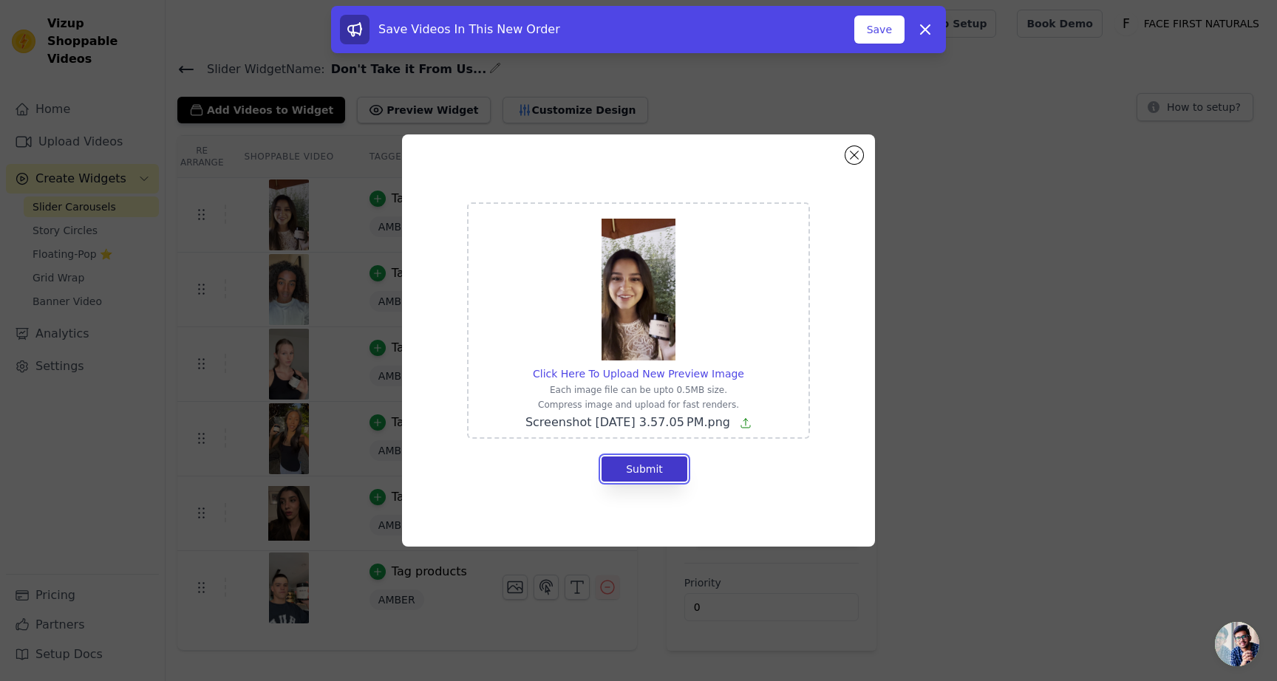
click at [661, 472] on button "Submit" at bounding box center [645, 469] width 86 height 25
click at [644, 373] on span "Click Here To Upload New Preview Image" at bounding box center [638, 374] width 211 height 12
click at [744, 367] on input "Click Here To Upload New Preview Image Each image file can be upto 0.5MB size. …" at bounding box center [744, 366] width 1 height 1
type input "C:\fakepath\Screenshot 2025-09-14 at 3.57.39 PM.png"
click at [630, 471] on button "Submit" at bounding box center [645, 469] width 86 height 25
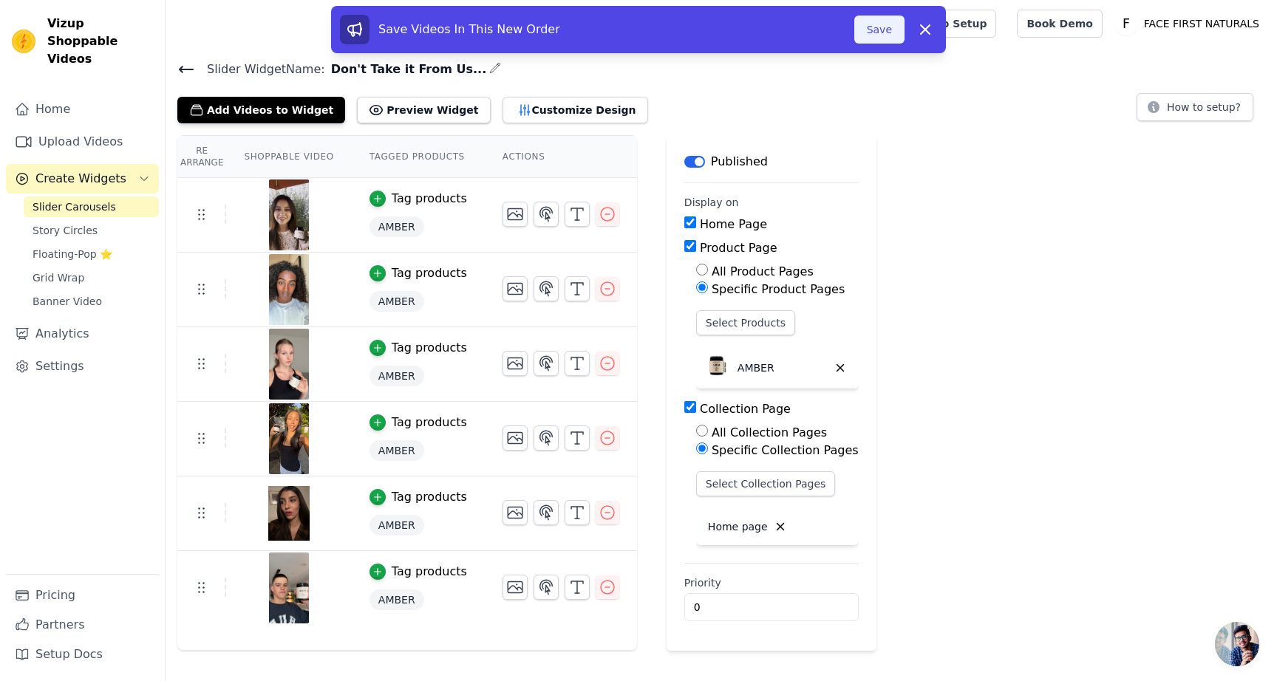
click at [885, 30] on button "Save" at bounding box center [879, 30] width 50 height 28
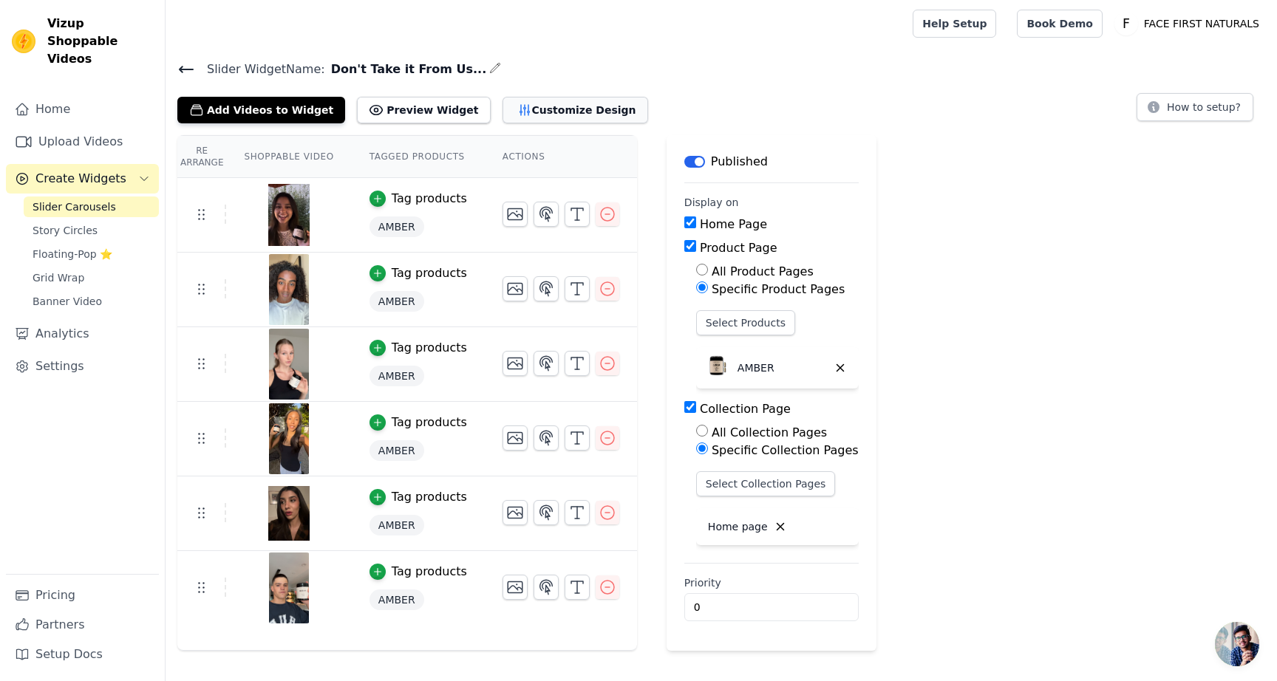
click at [537, 120] on button "Customize Design" at bounding box center [576, 110] width 146 height 27
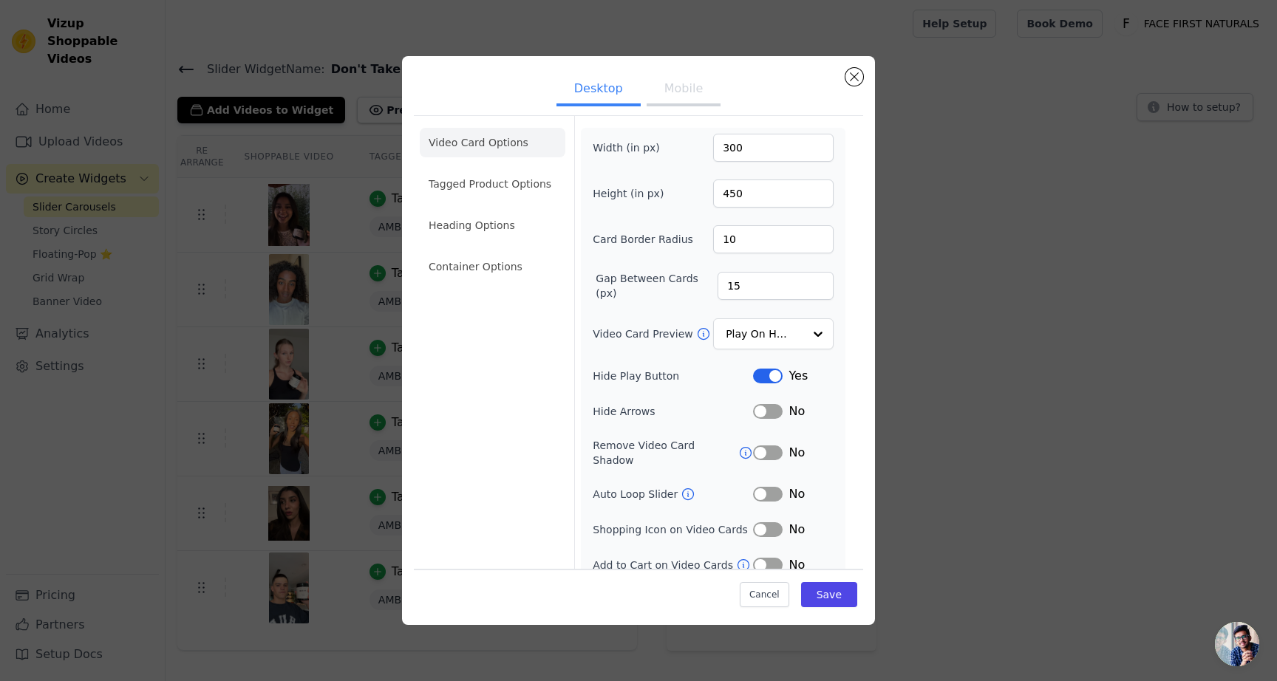
click at [666, 88] on button "Mobile" at bounding box center [684, 90] width 74 height 33
click at [590, 88] on button "Desktop" at bounding box center [599, 90] width 84 height 33
click at [854, 71] on button "Close modal" at bounding box center [855, 77] width 18 height 18
